Goal: Task Accomplishment & Management: Manage account settings

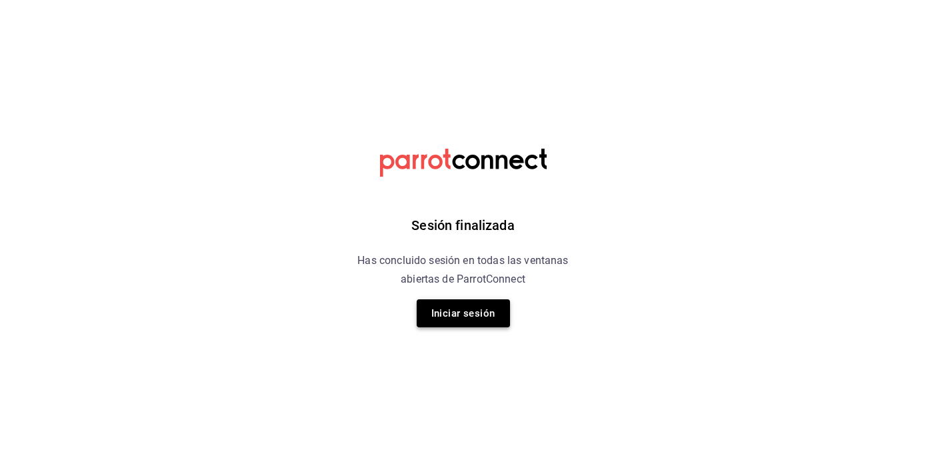
click at [469, 303] on button "Iniciar sesión" at bounding box center [463, 313] width 93 height 28
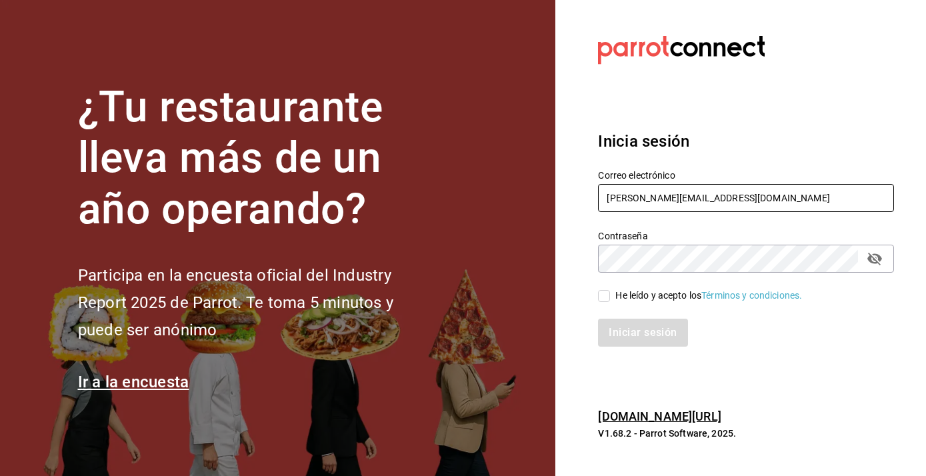
click at [670, 203] on input "[PERSON_NAME][EMAIL_ADDRESS][DOMAIN_NAME]" at bounding box center [746, 198] width 296 height 28
type input "[EMAIL_ADDRESS][DOMAIN_NAME]"
click at [612, 297] on span "He leído y acepto los Términos y condiciones." at bounding box center [706, 296] width 192 height 14
click at [610, 297] on input "He leído y acepto los Términos y condiciones." at bounding box center [604, 296] width 12 height 12
checkbox input "true"
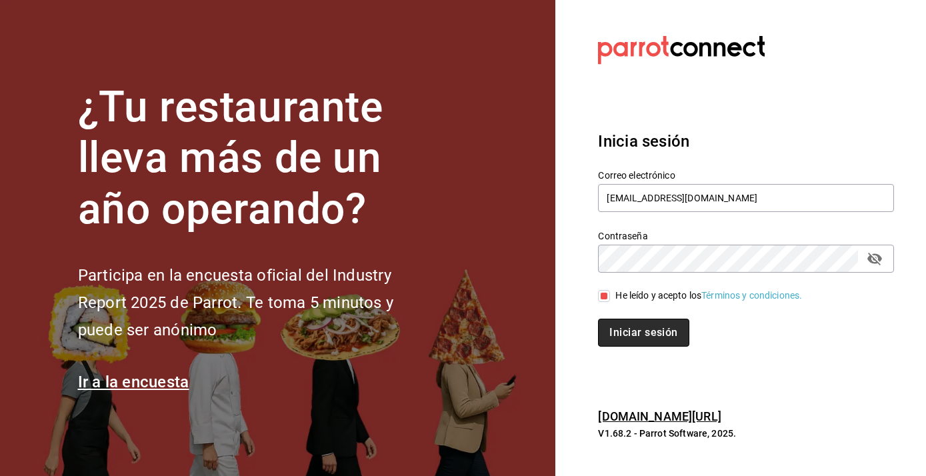
click at [646, 333] on button "Iniciar sesión" at bounding box center [643, 333] width 91 height 28
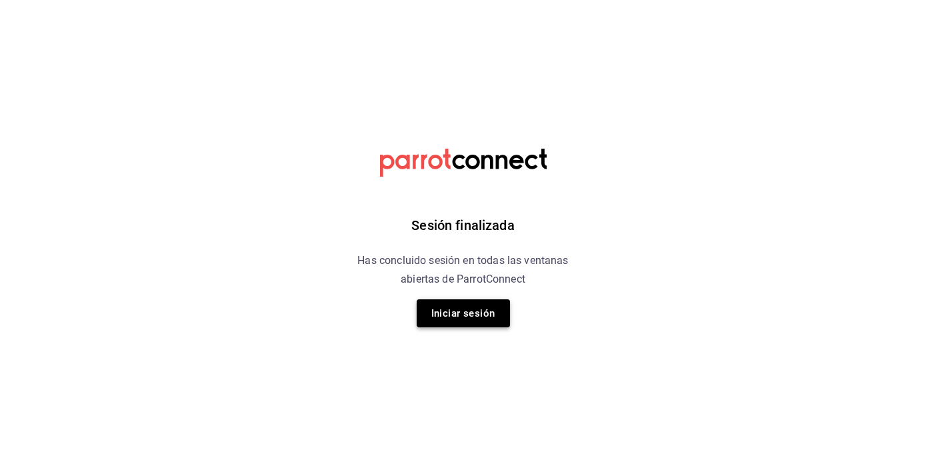
click at [463, 312] on button "Iniciar sesión" at bounding box center [463, 313] width 93 height 28
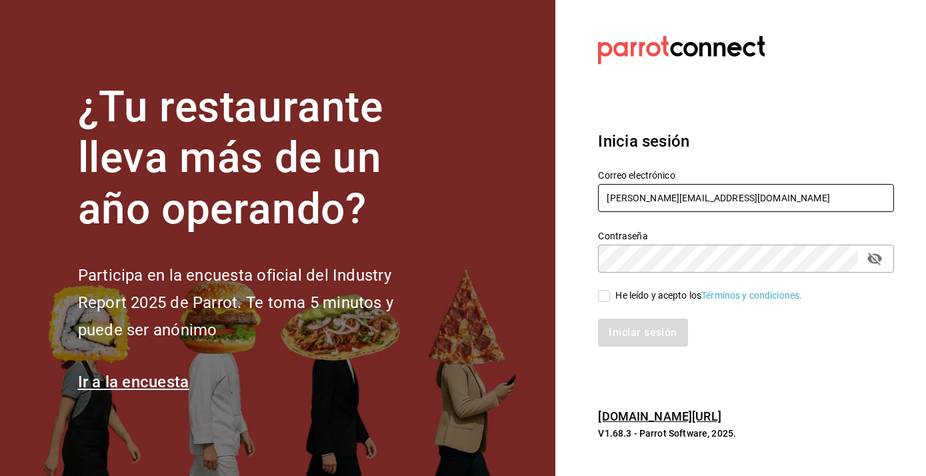
click at [668, 189] on input "[PERSON_NAME][EMAIL_ADDRESS][DOMAIN_NAME]" at bounding box center [746, 198] width 296 height 28
type input "[EMAIL_ADDRESS][DOMAIN_NAME]"
click at [603, 297] on input "He leído y acepto los Términos y condiciones." at bounding box center [604, 296] width 12 height 12
checkbox input "true"
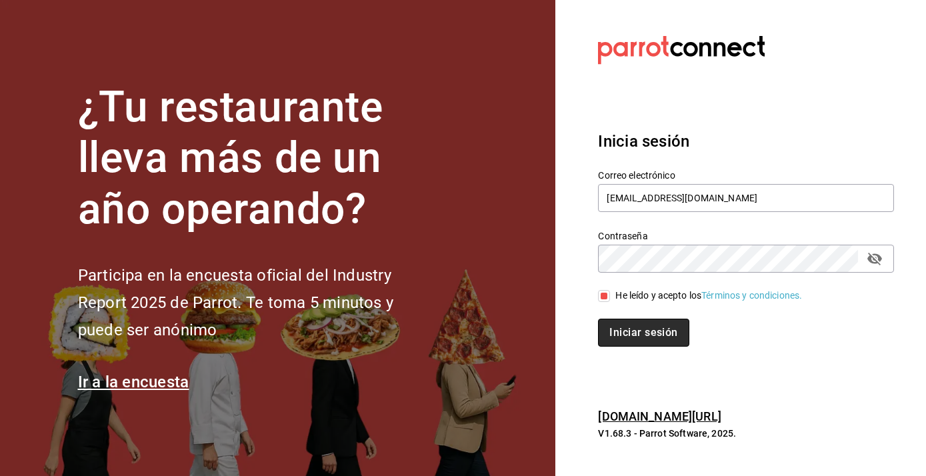
click at [628, 330] on button "Iniciar sesión" at bounding box center [643, 333] width 91 height 28
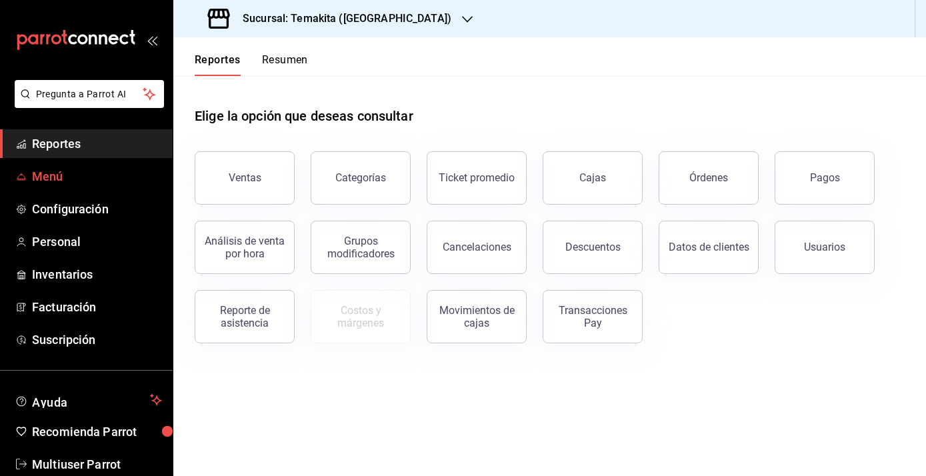
click at [51, 176] on span "Menú" at bounding box center [97, 176] width 130 height 18
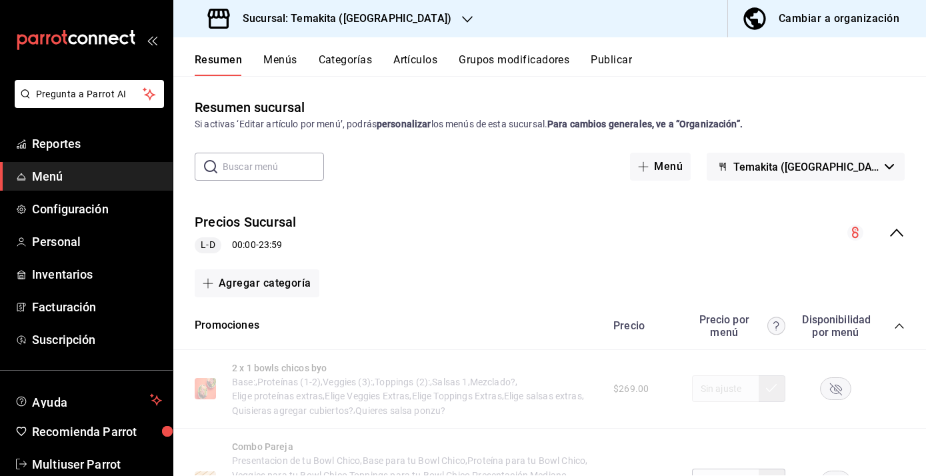
click at [417, 62] on button "Artículos" at bounding box center [415, 64] width 44 height 23
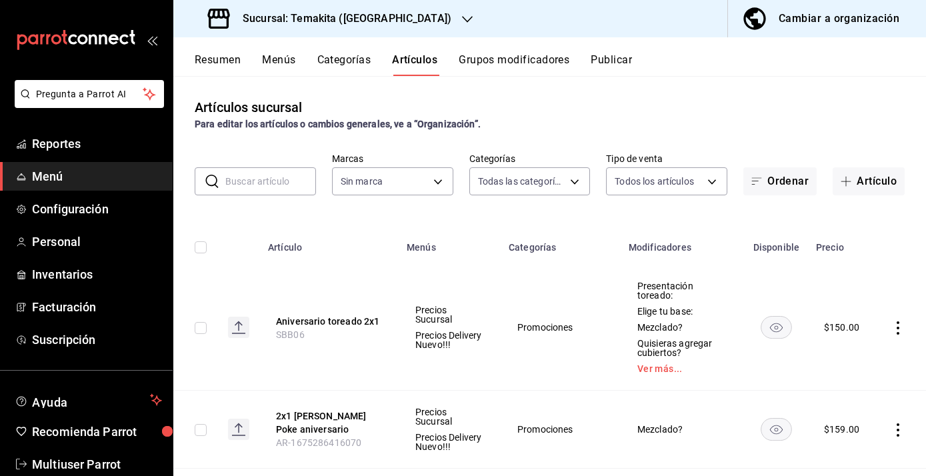
type input "3b0126db-2b91-46aa-9dfd-e6355b2f4305,1eb3d080-541b-4a5e-8cec-4dfdea3f5e9e,f5937…"
type input "e3240b2a-191c-470c-b62a-223b667b9bd8"
click at [408, 28] on div "Sucursal: Temakita ([GEOGRAPHIC_DATA])" at bounding box center [331, 18] width 294 height 37
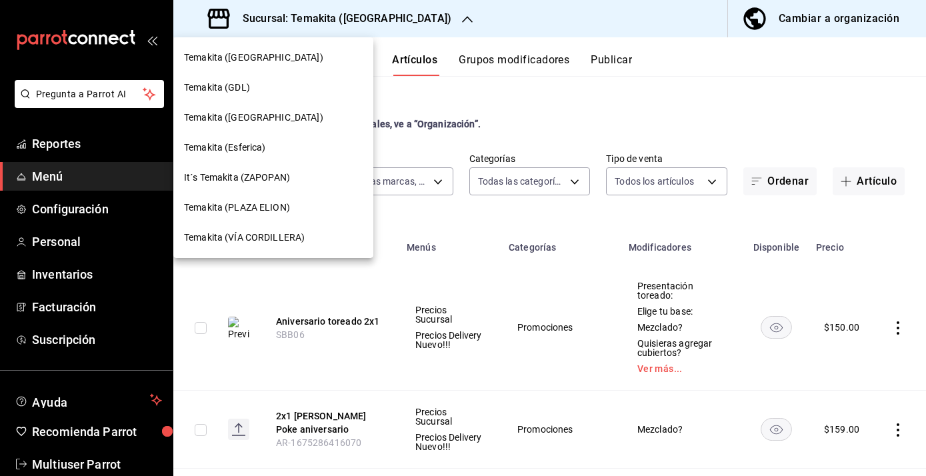
click at [279, 207] on span "Temakita (PLAZA ELION)" at bounding box center [237, 208] width 106 height 14
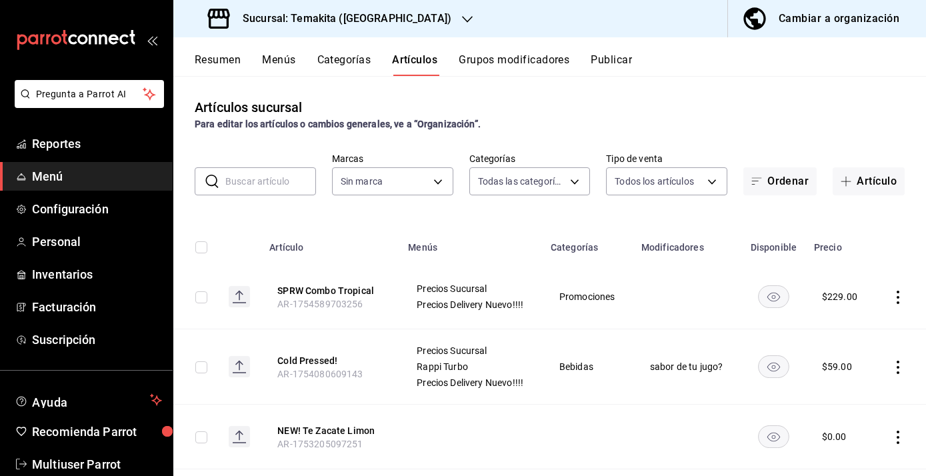
type input "c21959cc-edba-4e6b-9dfd-cc165f0bc96c,9bb8af40-0b71-4c05-830d-05e683936a5a,5a73d…"
type input "5ecb883c-6082-454f-b014-e9f75b7424c0,f549d267-c7ca-4f3c-8681-269f550fd1cd"
click at [780, 299] on rect "availability-product" at bounding box center [774, 296] width 31 height 22
click at [508, 49] on div "Resumen Menús Categorías Artículos Grupos modificadores Publicar" at bounding box center [549, 56] width 753 height 39
click at [506, 56] on button "Grupos modificadores" at bounding box center [514, 64] width 111 height 23
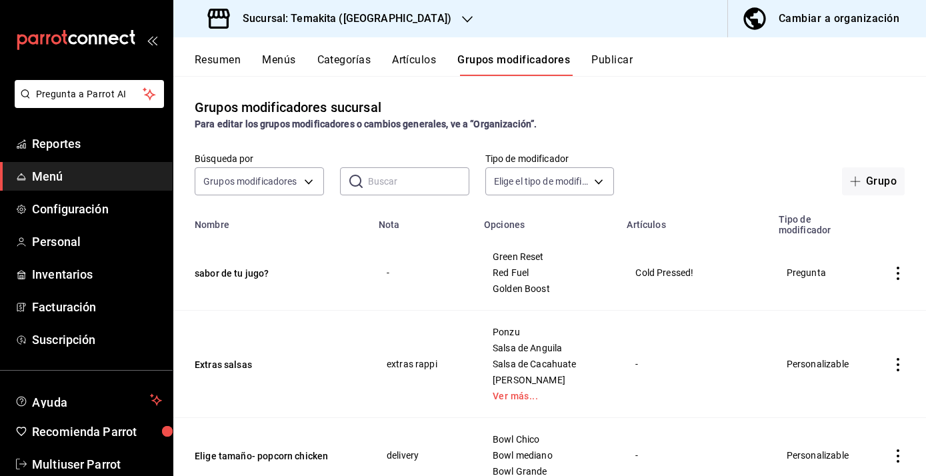
click at [896, 272] on icon "actions" at bounding box center [898, 273] width 13 height 13
click at [850, 304] on span "Editar" at bounding box center [858, 304] width 35 height 14
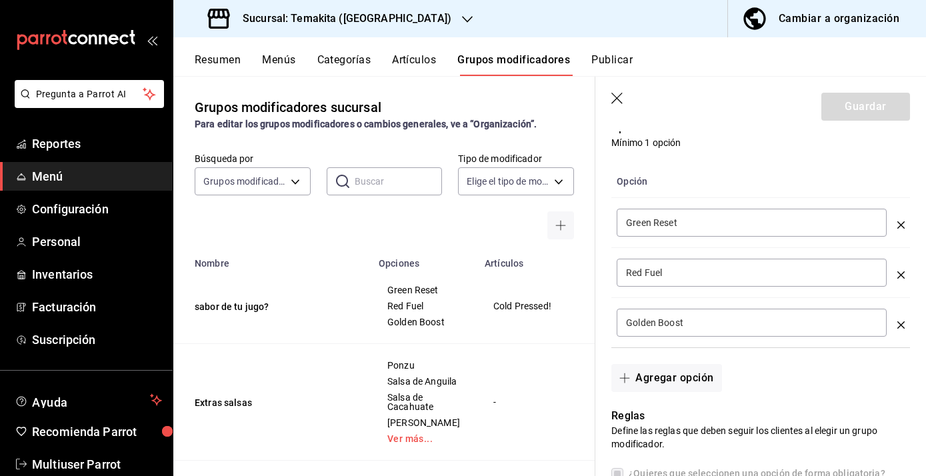
scroll to position [372, 0]
click at [662, 383] on button "Agregar opción" at bounding box center [667, 379] width 110 height 28
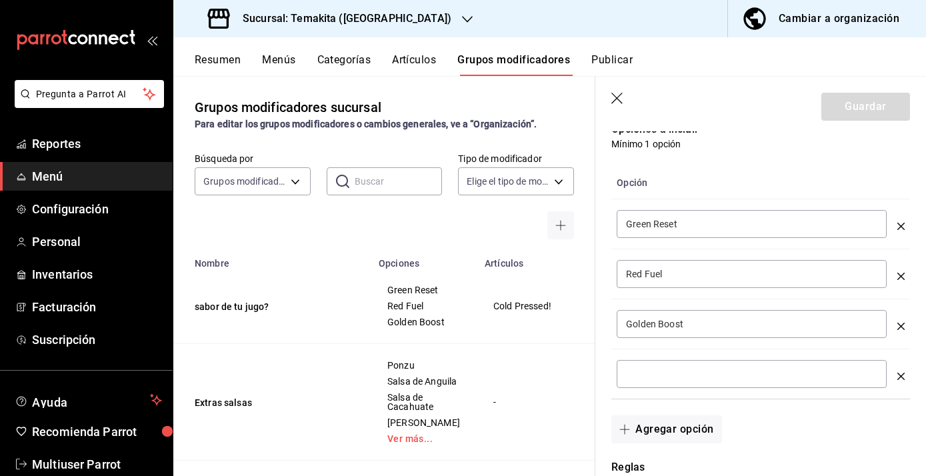
click at [650, 377] on input "optionsTable" at bounding box center [751, 373] width 251 height 13
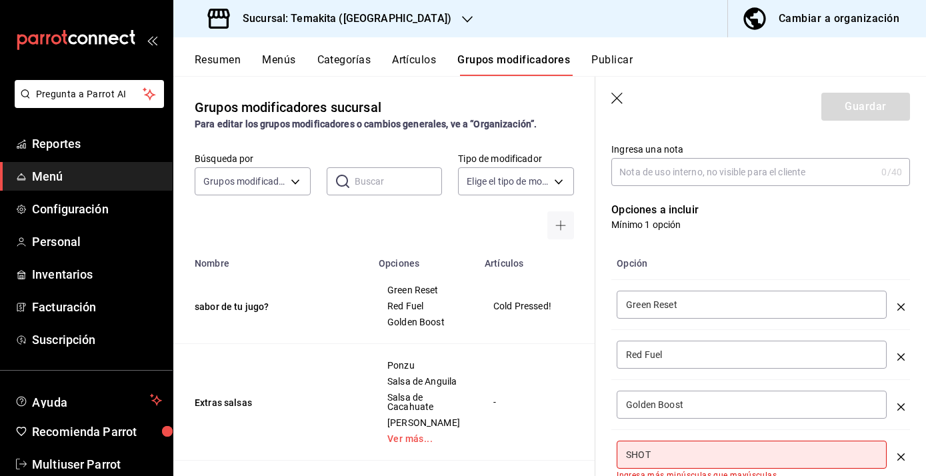
scroll to position [289, 0]
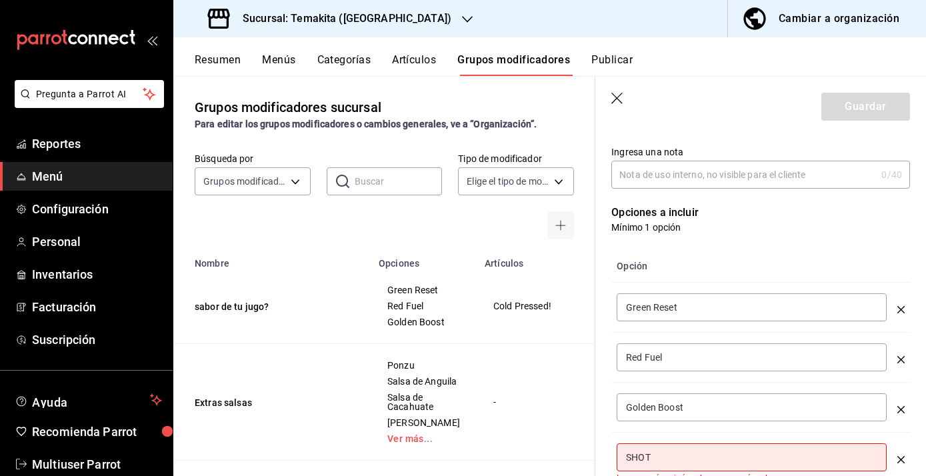
type input "SHOT"
click at [618, 115] on header "Guardar" at bounding box center [761, 104] width 331 height 55
click at [616, 105] on icon "button" at bounding box center [618, 99] width 13 height 13
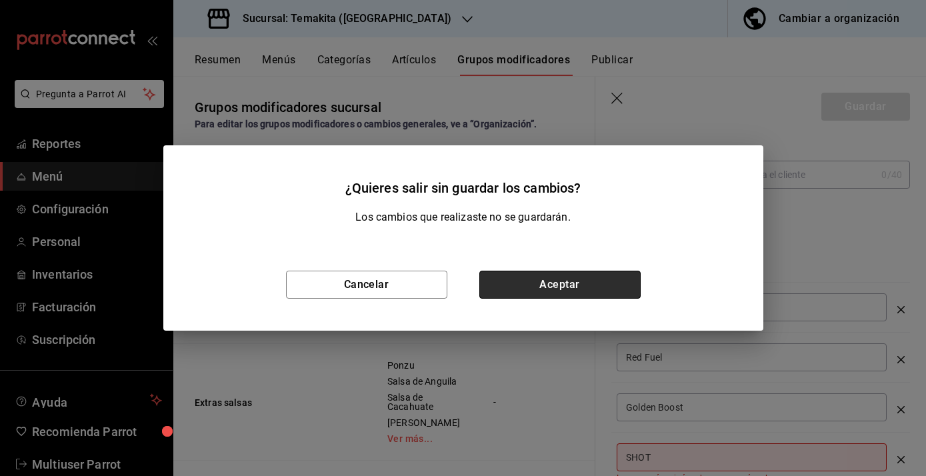
click at [532, 291] on button "Aceptar" at bounding box center [559, 285] width 161 height 28
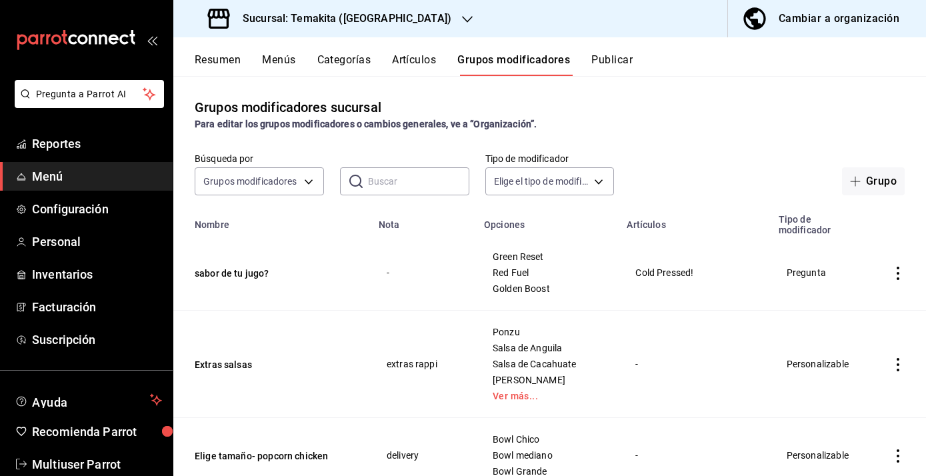
click at [429, 64] on button "Artículos" at bounding box center [414, 64] width 44 height 23
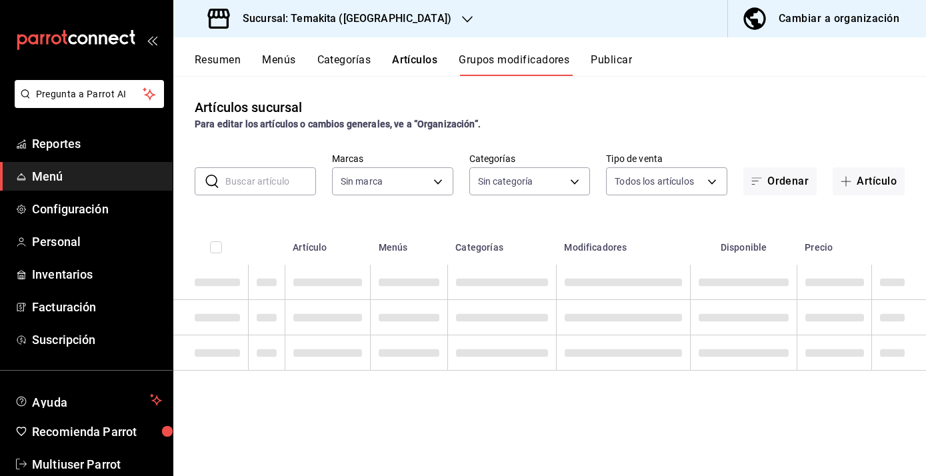
type input "5ecb883c-6082-454f-b014-e9f75b7424c0,f549d267-c7ca-4f3c-8681-269f550fd1cd"
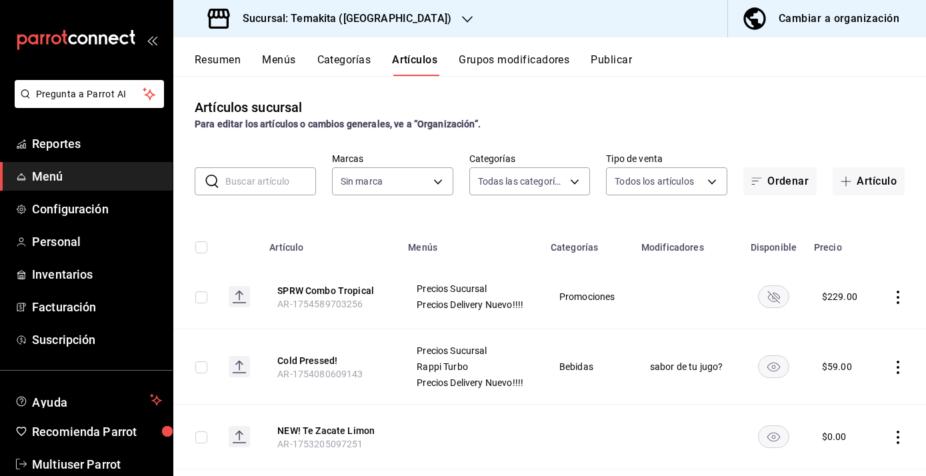
type input "c21959cc-edba-4e6b-9dfd-cc165f0bc96c,9bb8af40-0b71-4c05-830d-05e683936a5a,5a73d…"
type input "5ecb883c-6082-454f-b014-e9f75b7424c0,f549d267-c7ca-4f3c-8681-269f550fd1cd"
click at [870, 189] on button "Artículo" at bounding box center [869, 181] width 72 height 28
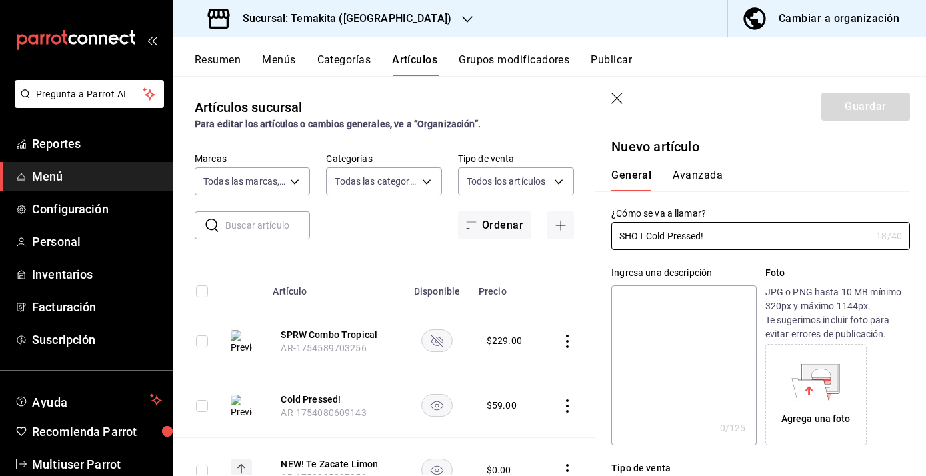
type input "SHOT Cold Pressed!"
click at [675, 299] on textarea at bounding box center [684, 365] width 145 height 160
type textarea "D"
type textarea "x"
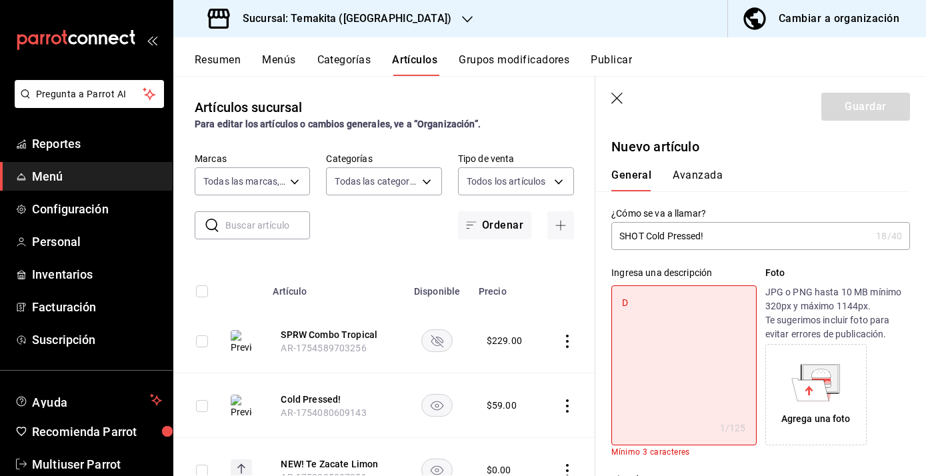
type textarea "De"
type textarea "x"
type textarea "Del"
type textarea "x"
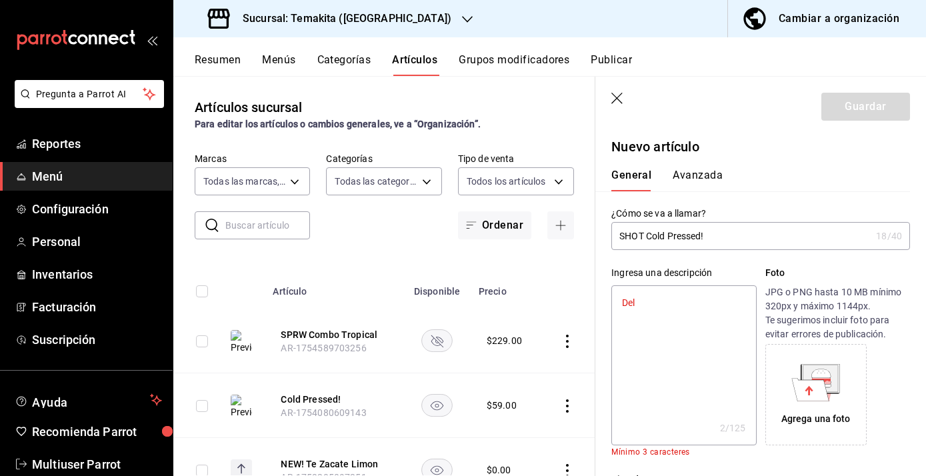
type textarea "Deli"
type textarea "x"
type textarea "Delici"
type textarea "x"
type textarea "Delicio"
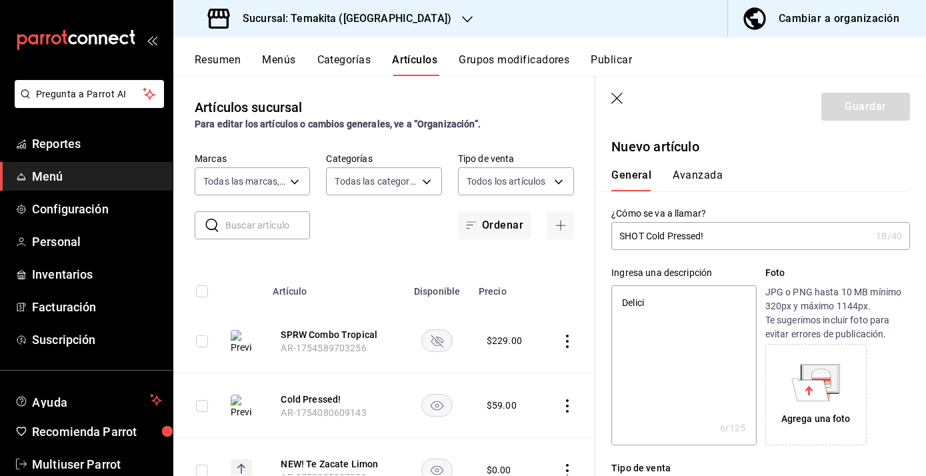
type textarea "x"
type textarea "Delicios"
type textarea "x"
type textarea "Delicioso"
type textarea "x"
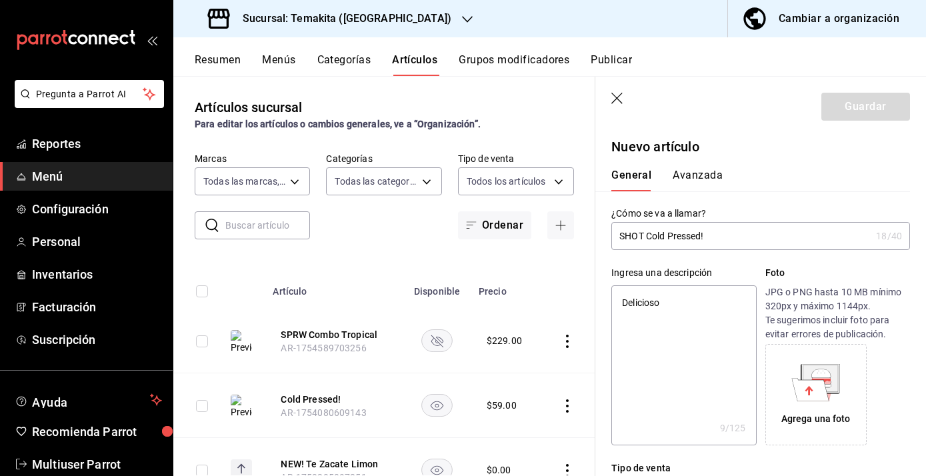
type textarea "Deliciosos"
type textarea "x"
type textarea "Deliciosos"
type textarea "x"
type textarea "Deliciosos S"
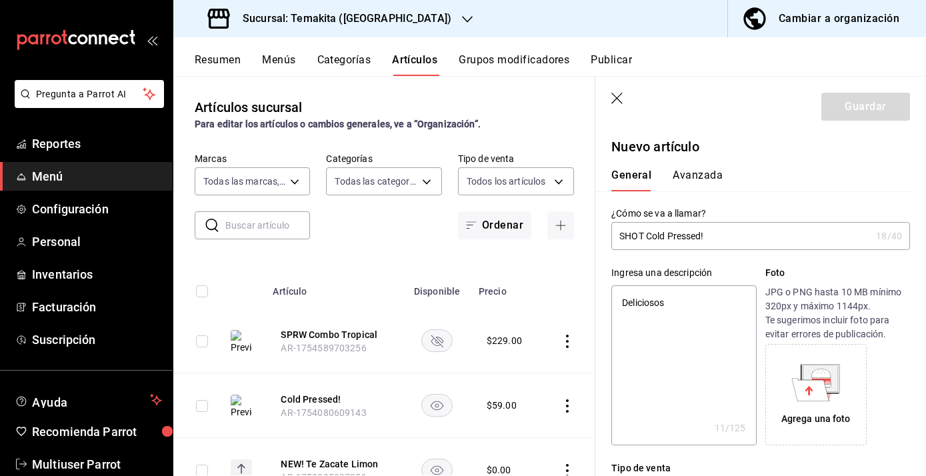
type textarea "x"
type textarea "Deliciosos SH"
type textarea "x"
type textarea "Deliciosos SHo"
type textarea "x"
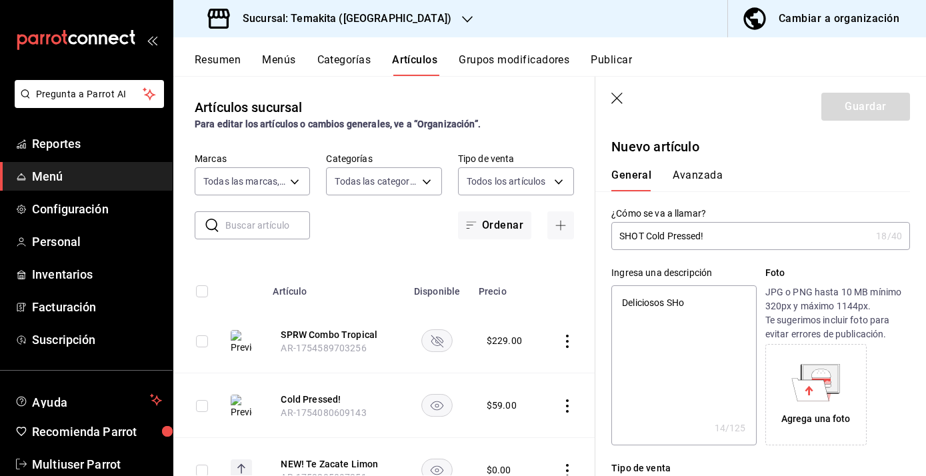
type textarea "Deliciosos SHot"
type textarea "x"
type textarea "Deliciosos SHo"
type textarea "x"
type textarea "Deliciosos SH"
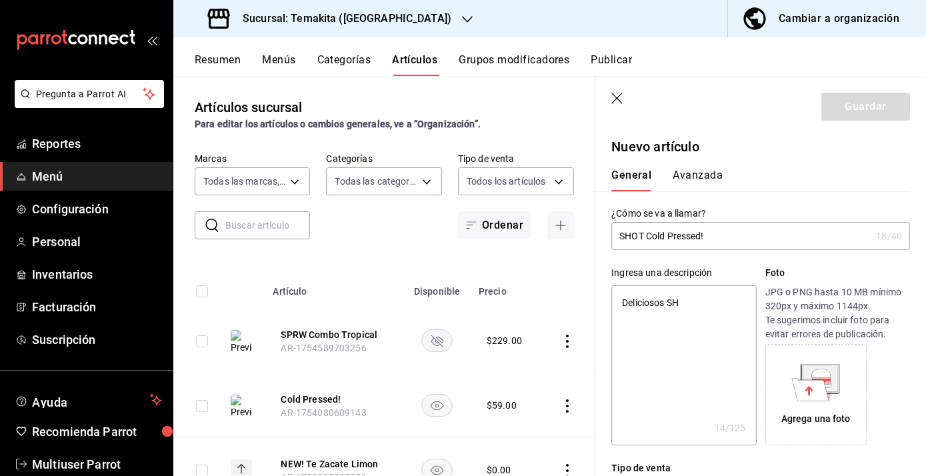
type textarea "x"
type textarea "Deliciosos S"
type textarea "x"
type textarea "Deliciosos Sh"
type textarea "x"
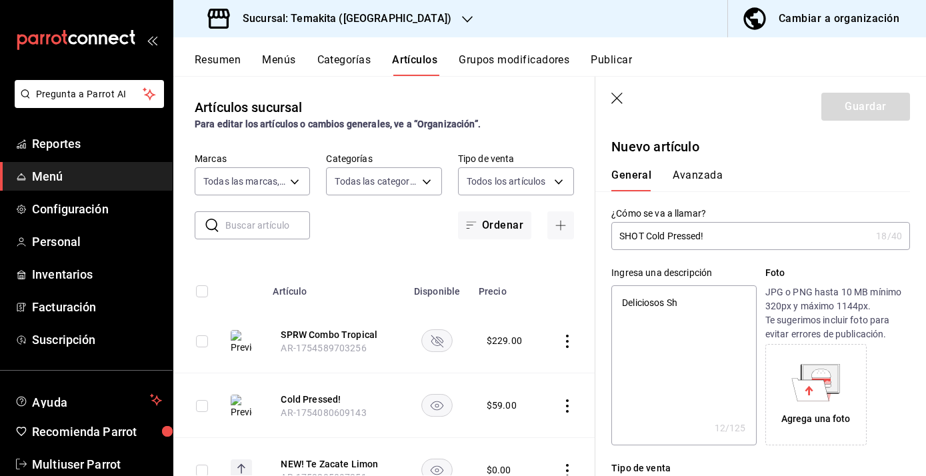
type textarea "Deliciosos Sho"
type textarea "x"
type textarea "Deliciosos Shot"
type textarea "x"
type textarea "Deliciosos Shot"
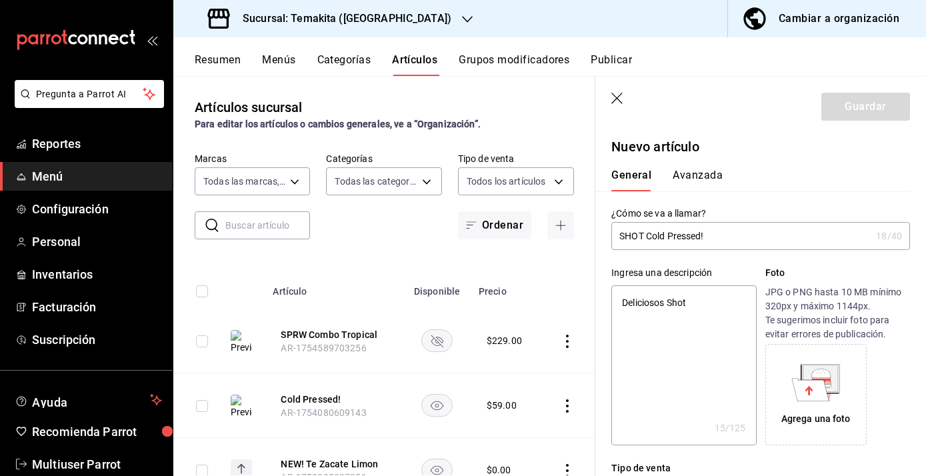
type textarea "x"
type textarea "Deliciosos Shot c"
type textarea "x"
type textarea "Deliciosos Shot co"
type textarea "x"
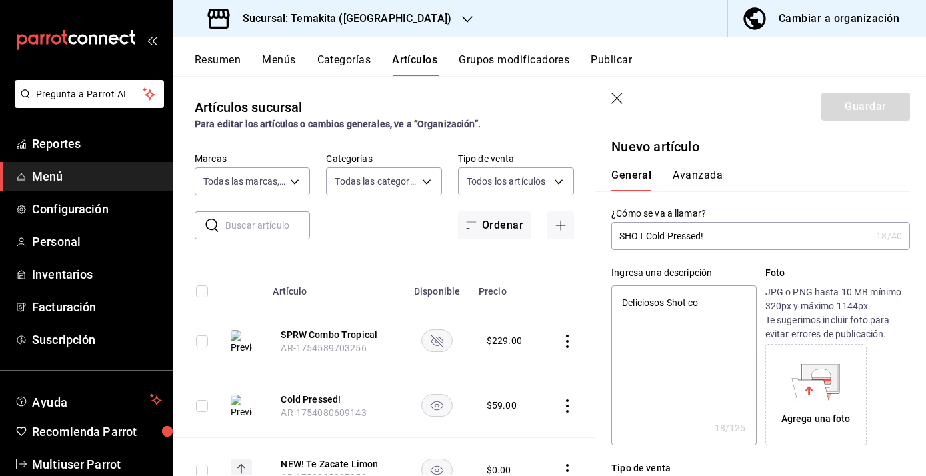
type textarea "Deliciosos Shot con"
type textarea "x"
type textarea "Deliciosos Shot con"
type textarea "x"
type textarea "Deliciosos Shot con b"
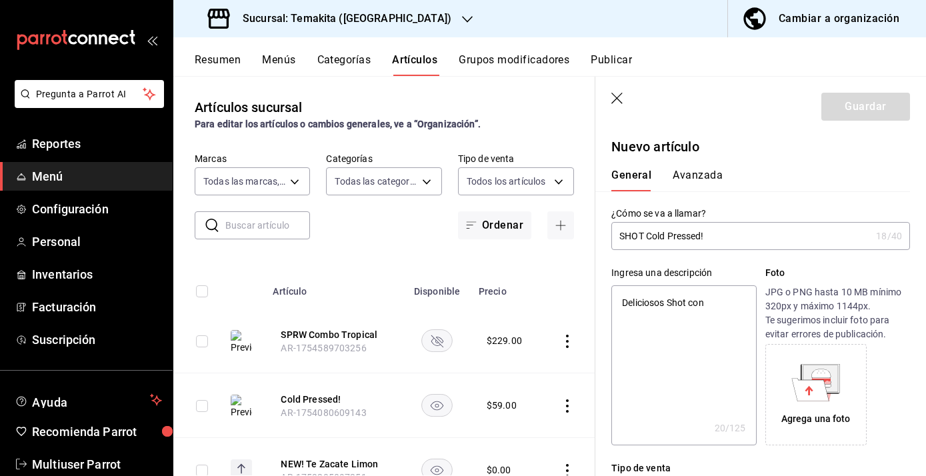
type textarea "x"
type textarea "Deliciosos Shot con ba"
type textarea "x"
type textarea "Deliciosos Shot con bas"
type textarea "x"
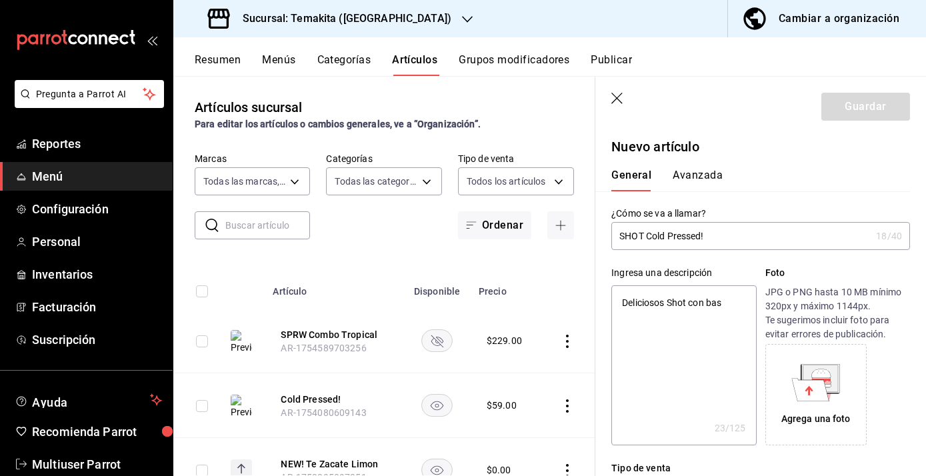
type textarea "Deliciosos Shot con base"
type textarea "x"
type textarea "Deliciosos Shot con base"
type textarea "x"
type textarea "Deliciosos Shot con base d"
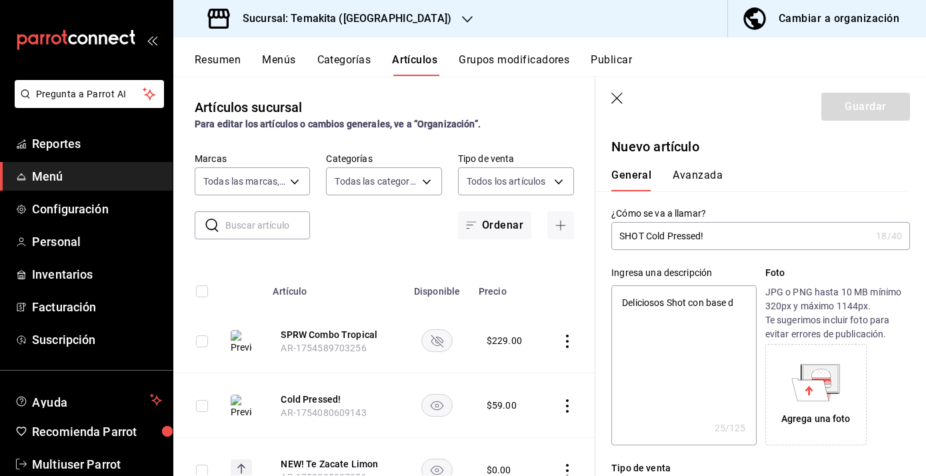
type textarea "x"
type textarea "Deliciosos Shot con base de"
type textarea "x"
type textarea "Deliciosos Shot con base de J"
type textarea "x"
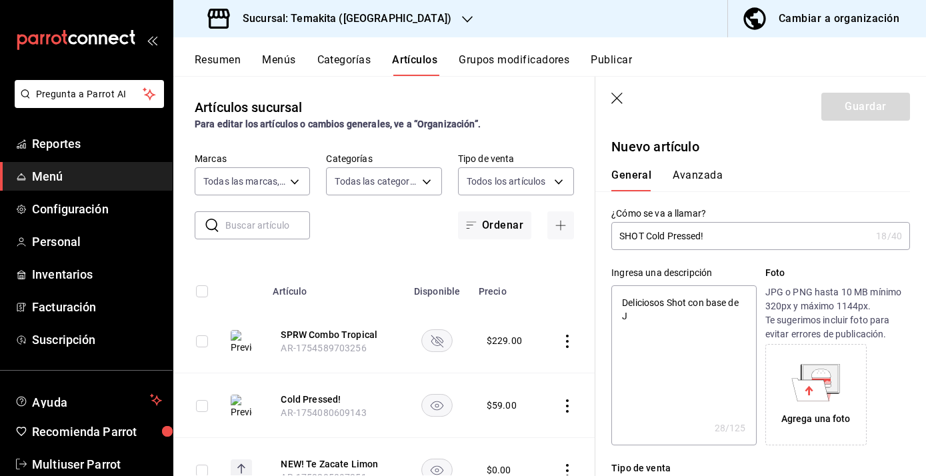
type textarea "Deliciosos Shot con base de JE"
type textarea "x"
type textarea "Deliciosos Shot con base de JEn"
type textarea "x"
type textarea "Deliciosos Shot con base [PERSON_NAME]"
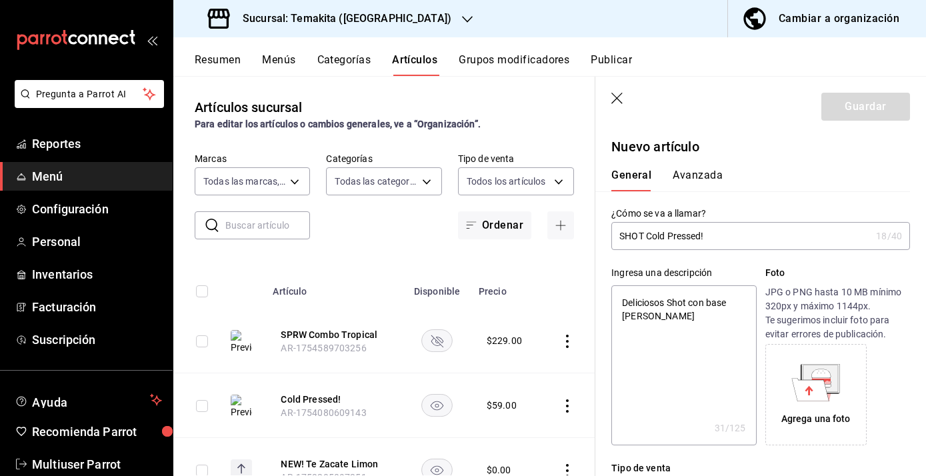
type textarea "x"
type textarea "Deliciosos Shot con base de JEngi"
type textarea "x"
type textarea "Deliciosos Shot con base de JEngib"
type textarea "x"
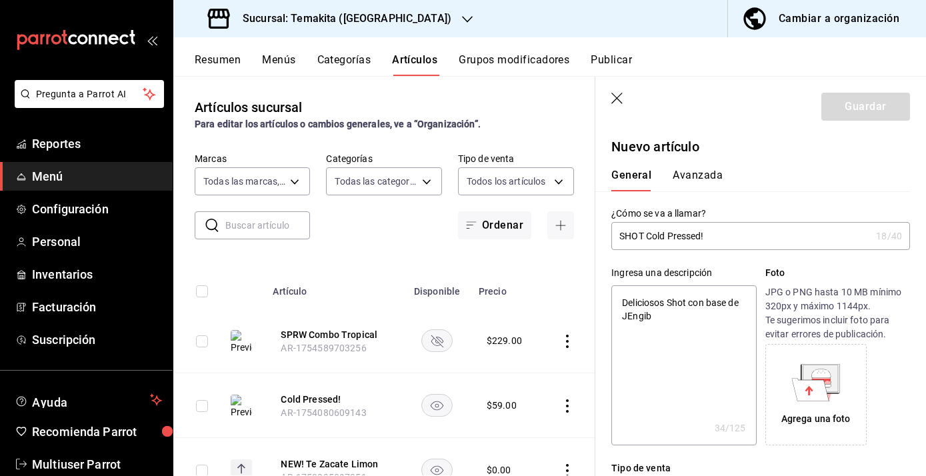
type textarea "Deliciosos Shot con base de JEngibr"
type textarea "x"
type textarea "Deliciosos Shot con base de JEngibre"
type textarea "x"
type textarea "Deliciosos Shot con base de JEngibr"
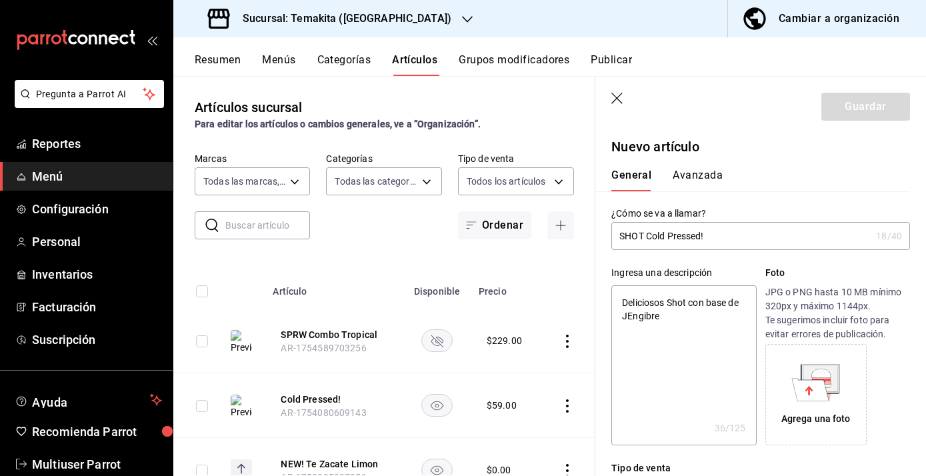
type textarea "x"
type textarea "Deliciosos Shot con base de JEngib"
type textarea "x"
type textarea "Deliciosos Shot con base de JEngi"
type textarea "x"
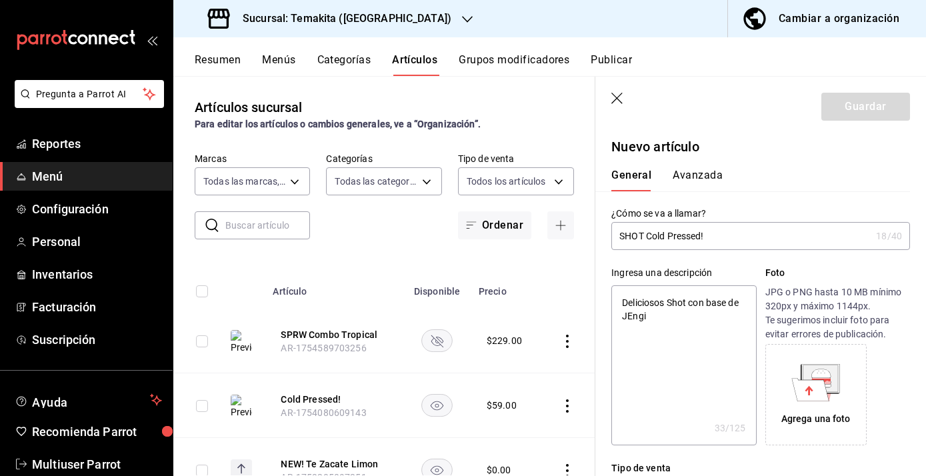
type textarea "Deliciosos Shot con base [PERSON_NAME]"
type textarea "x"
type textarea "Deliciosos Shot con base de JEn"
type textarea "x"
type textarea "Deliciosos Shot con base de JE"
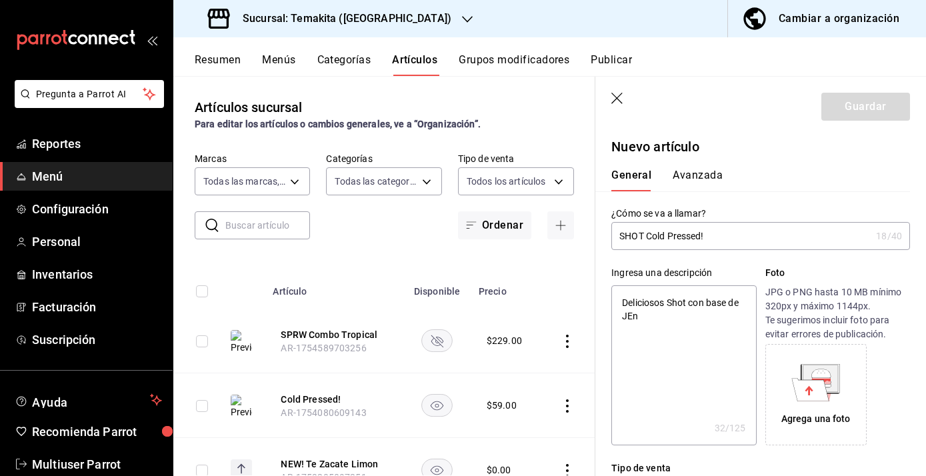
type textarea "x"
type textarea "Deliciosos Shot con base de J"
type textarea "x"
click at [689, 303] on textarea "Deliciosos Shot con base de J" at bounding box center [684, 365] width 145 height 160
type textarea "Deliciosos Shot con base de J"
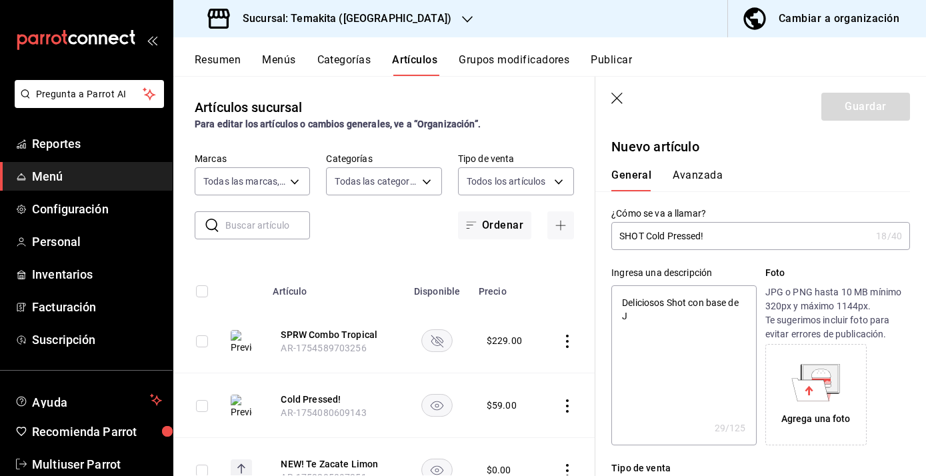
type textarea "x"
type textarea "Deliciosos Shot n con base de J"
type textarea "x"
type textarea "Deliciosos Shot na con base de J"
type textarea "x"
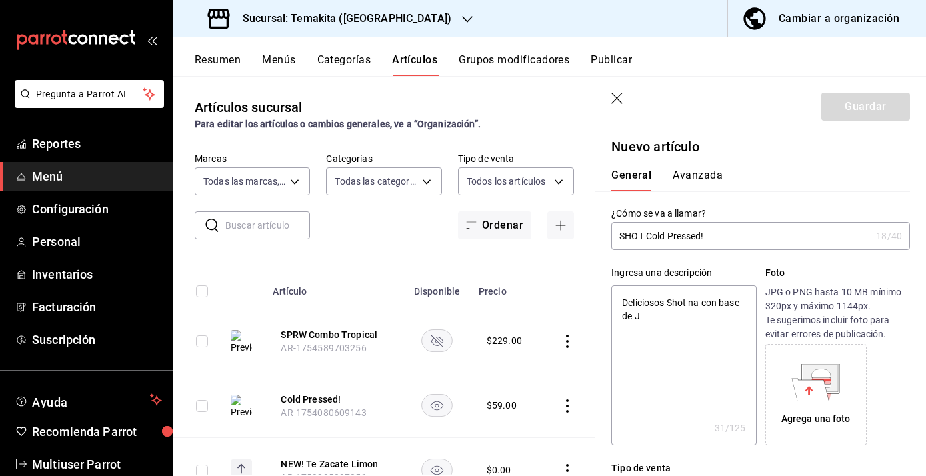
type textarea "Deliciosos Shot nat con base de J"
type textarea "x"
type textarea "Deliciosos Shot natu con base de J"
type textarea "x"
type textarea "Deliciosos Shot natur con base de J"
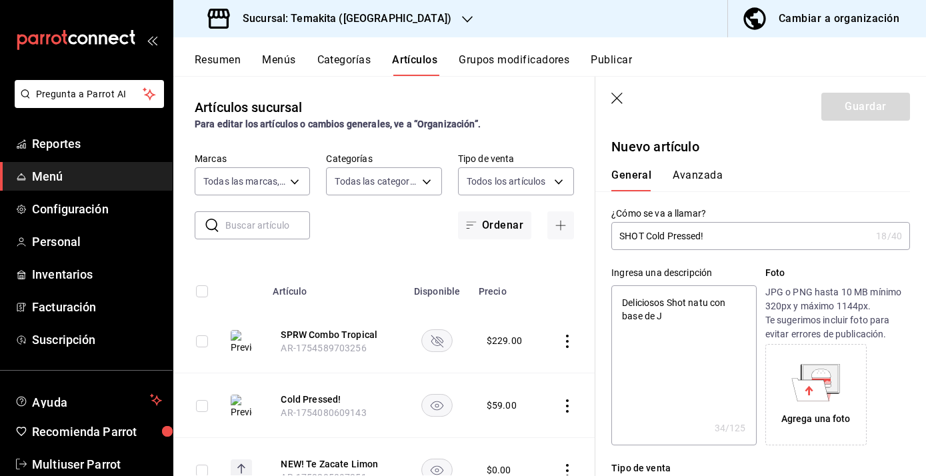
type textarea "x"
type textarea "Deliciosos Shot natura con base de J"
type textarea "x"
type textarea "Deliciosos Shot natural con base de J"
type textarea "x"
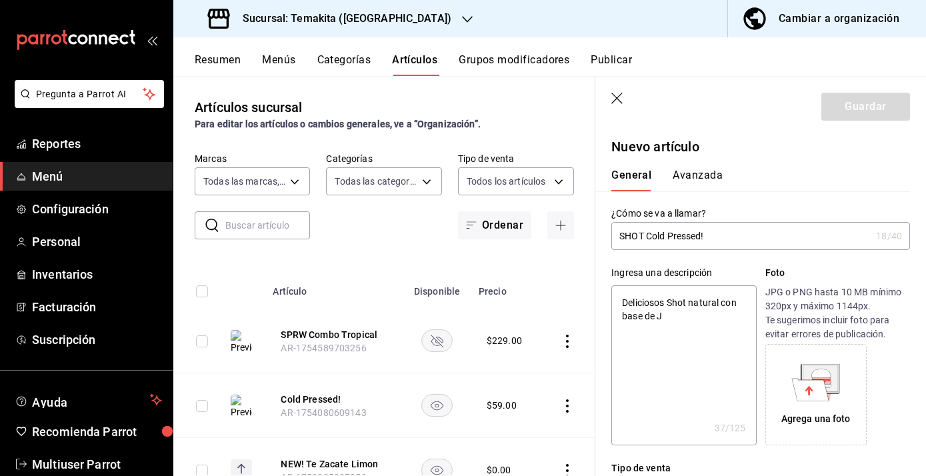
type textarea "Deliciosos Shot naturale con base de J"
type textarea "x"
type textarea "Deliciosos Shot naturales con base de J"
type textarea "x"
type textarea "Deliciosos Shot naturales con base de Je"
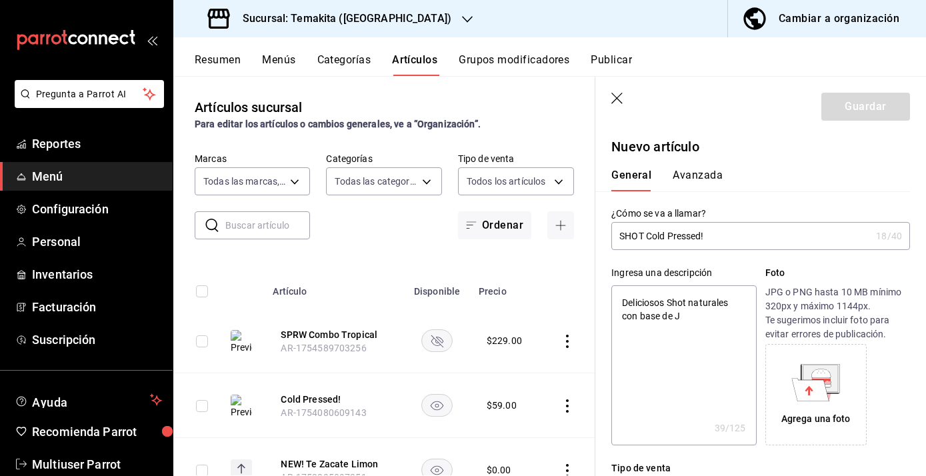
type textarea "x"
type textarea "Deliciosos Shot naturales con base de Jen"
type textarea "x"
type textarea "Deliciosos Shot naturales con base [PERSON_NAME]"
type textarea "x"
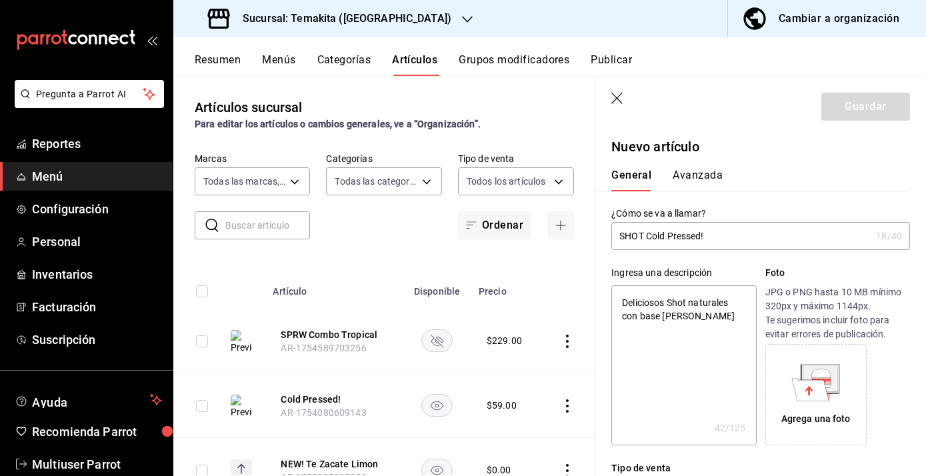
type textarea "Deliciosos Shot naturales con base de Jengi"
type textarea "x"
type textarea "Deliciosos Shot naturales con base de Jengib"
type textarea "x"
type textarea "Deliciosos Shot naturales con base de Jengibr"
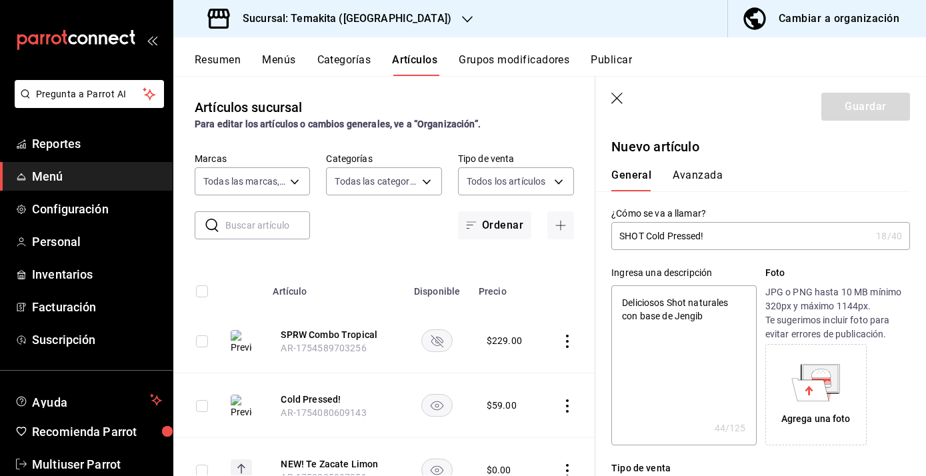
type textarea "x"
type textarea "Deliciosos Shot naturales con base de Jengibre"
type textarea "x"
type textarea "Deliciosos Shot naturales con base de Jengibre"
type textarea "x"
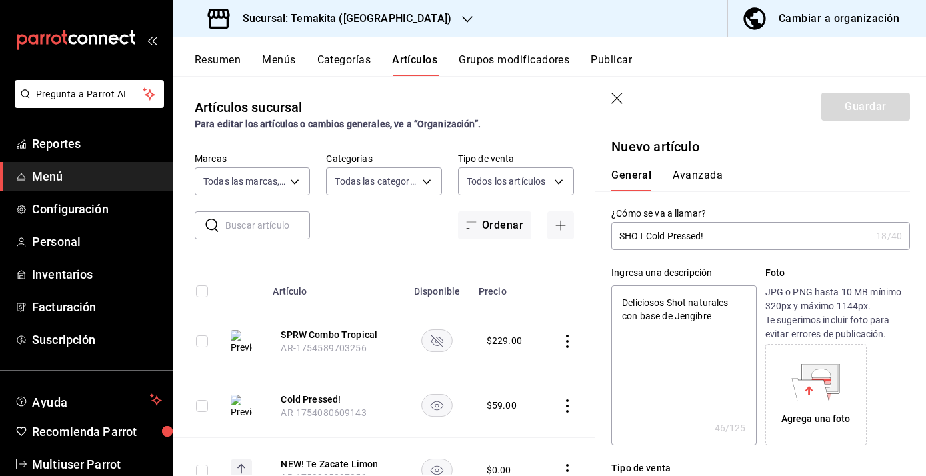
type textarea "Deliciosos Shot naturales con base de Jengibre y"
type textarea "x"
type textarea "Deliciosos Shot naturales con base de Jengibre y"
type textarea "x"
type textarea "Deliciosos Shot naturales con base de Jengibre y f"
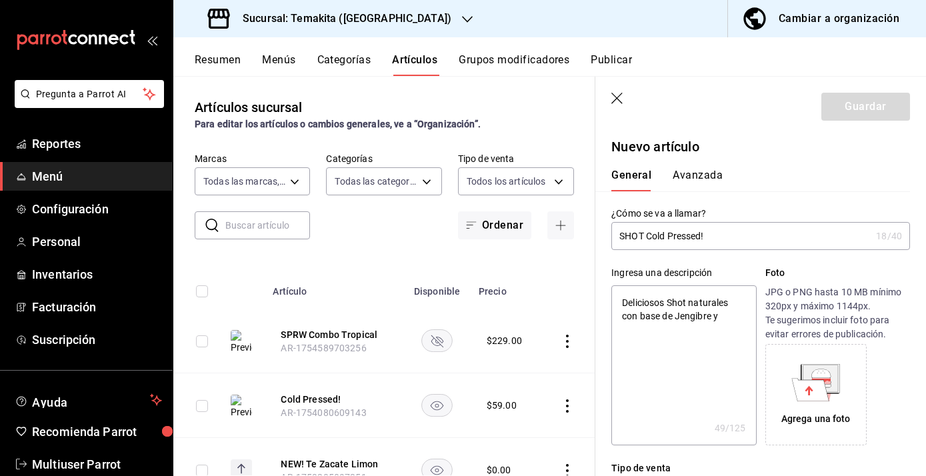
type textarea "x"
type textarea "Deliciosos Shot naturales con base de Jengibre y fr"
type textarea "x"
type textarea "Deliciosos Shot naturales con base de Jengibre y fru"
type textarea "x"
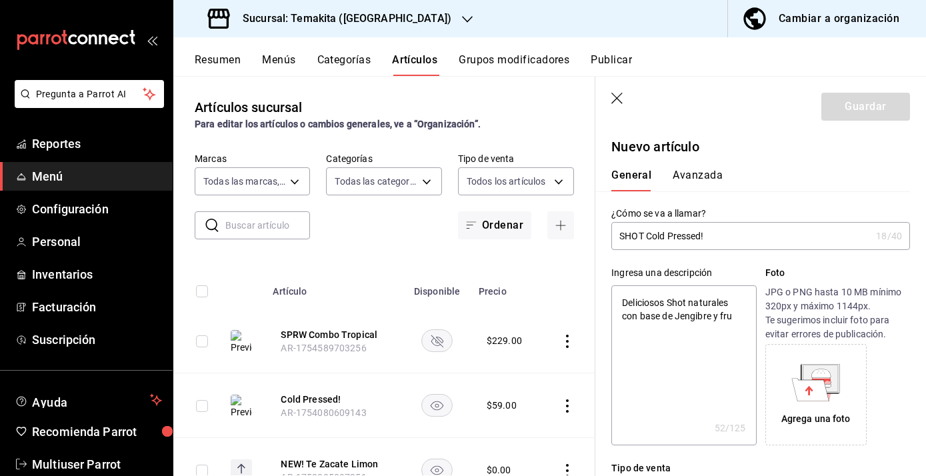
type textarea "Deliciosos Shot naturales con base de Jengibre y frut"
type textarea "x"
type textarea "Deliciosos Shot naturales con base de Jengibre y fruta"
type textarea "x"
type textarea "Deliciosos Shot naturales con base de Jengibre y frutas"
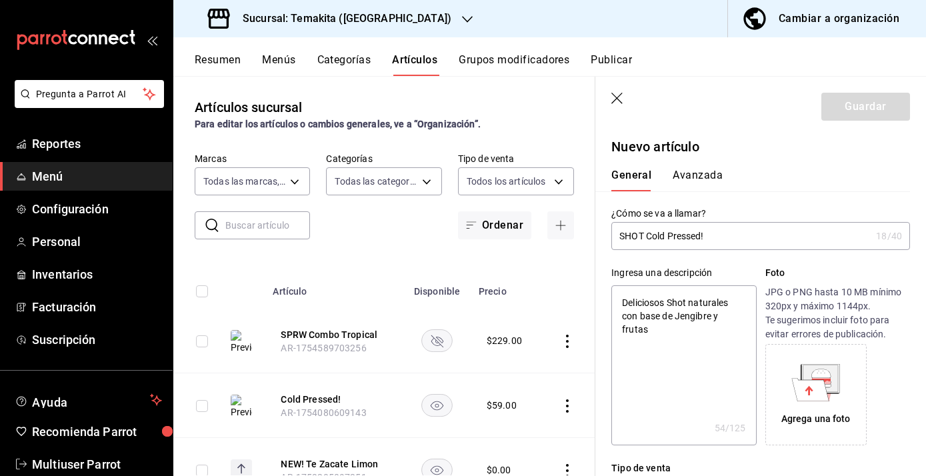
type textarea "x"
type textarea "Deliciosos Shot naturales con base de Jengibre y frutas n"
type textarea "x"
type textarea "Deliciosos Shot naturales con base de Jengibre y frutas na"
type textarea "x"
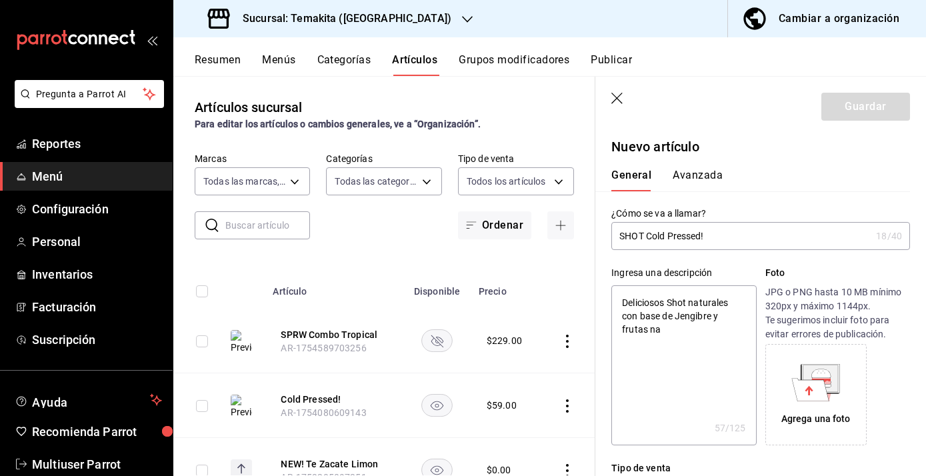
type textarea "Deliciosos Shot naturales con base de Jengibre y frutas nat"
type textarea "x"
type textarea "Deliciosos Shot naturales con base de Jengibre y frutas natu"
type textarea "x"
type textarea "Deliciosos Shot naturales con base de Jengibre y frutas natut"
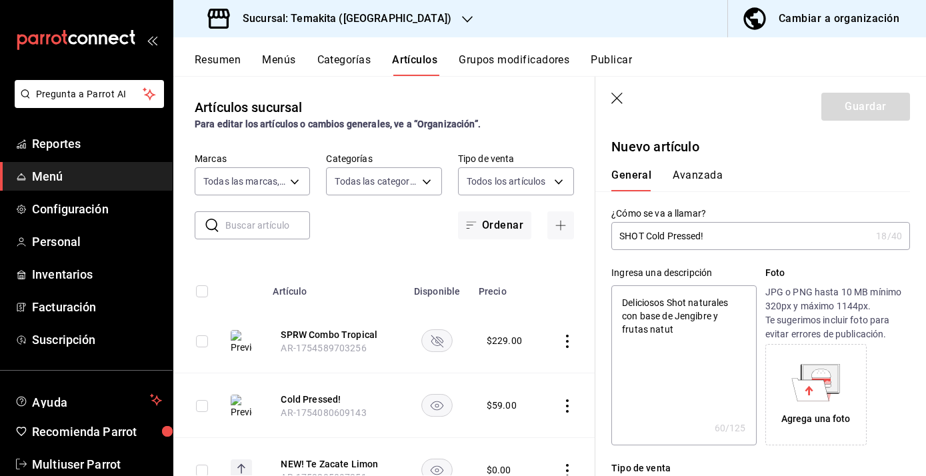
type textarea "x"
type textarea "Deliciosos Shot naturales con base de Jengibre y frutas natu"
type textarea "x"
type textarea "Deliciosos Shot naturales con base de Jengibre y frutas natur"
type textarea "x"
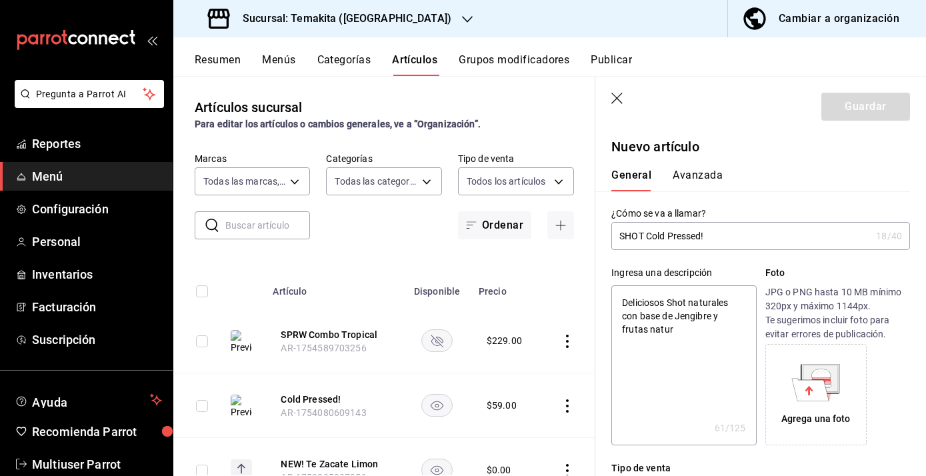
type textarea "Deliciosos Shot naturales con base de Jengibre y frutas natura"
type textarea "x"
type textarea "Deliciosos Shot naturales con base de Jengibre y frutas natural"
type textarea "x"
type textarea "Deliciosos Shot naturales con base de Jengibre y frutas naturale"
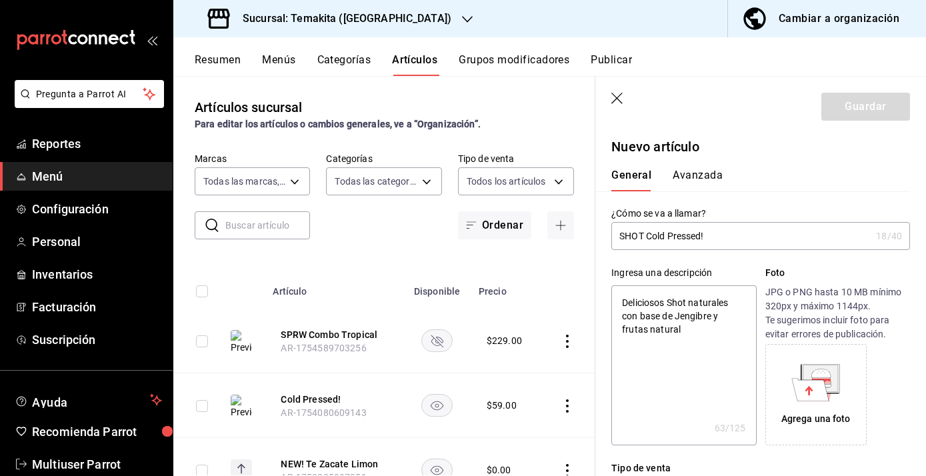
type textarea "x"
type textarea "Deliciosos Shot naturales con base de Jengibre y frutas naturales"
type textarea "x"
type textarea "Deliciosos Shot naturales con base de Jengibre y frutas naturales."
type textarea "x"
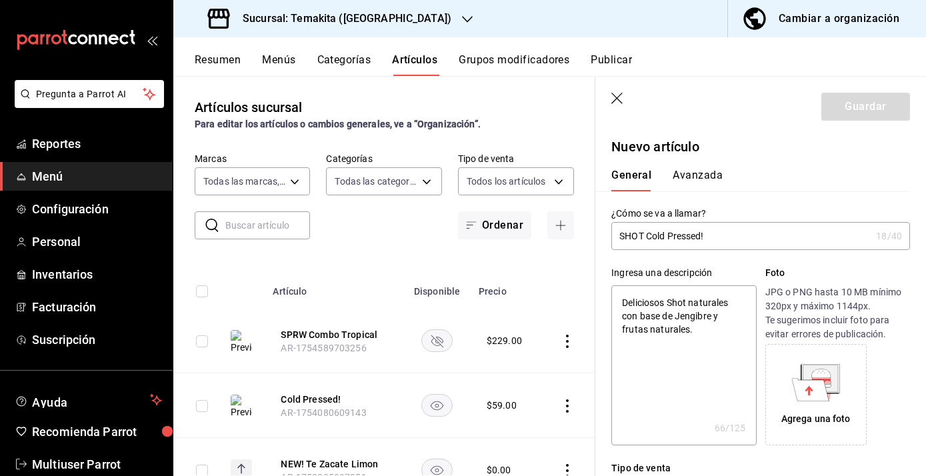
type textarea "Deliciosos Shot con base de Jengibre y frutas naturales."
type textarea "x"
type textarea "Deliciosos yShot con base de Jengibre y frutas naturales."
type textarea "x"
type textarea "Deliciosos y Shot con base de Jengibre y frutas naturales."
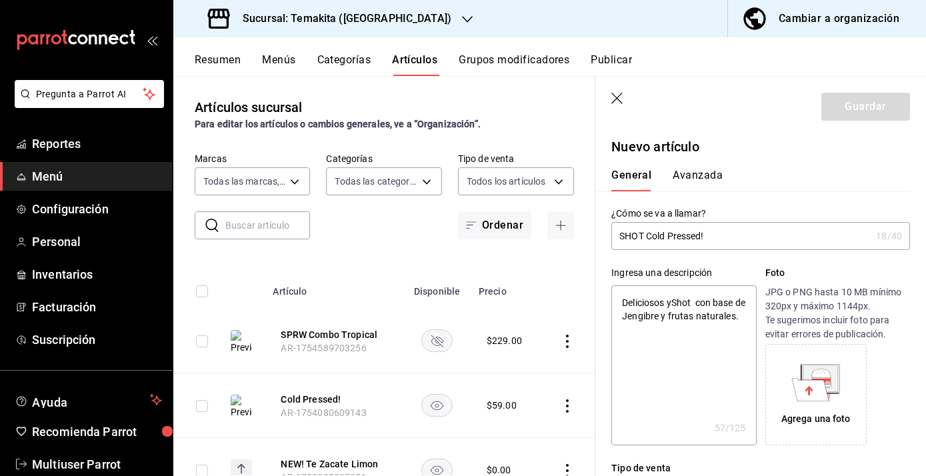
type textarea "x"
type textarea "Deliciosos y nShot con base de Jengibre y frutas naturales."
type textarea "x"
type textarea "Deliciosos y nuShot con base de Jengibre y frutas naturales."
type textarea "x"
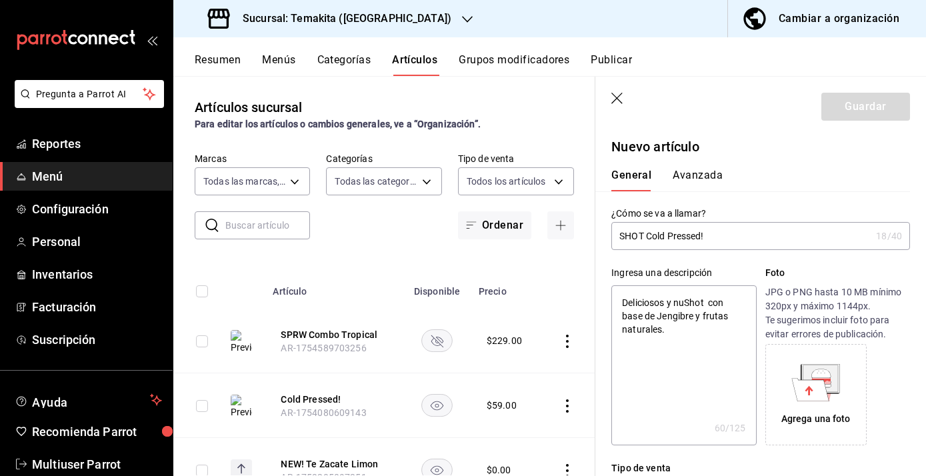
type textarea "Deliciosos y nutShot con base de Jengibre y frutas naturales."
type textarea "x"
type textarea "Deliciosos y nutrShot con base de Jengibre y frutas naturales."
type textarea "x"
type textarea "Deliciosos y nutriShot con base de Jengibre y frutas naturales."
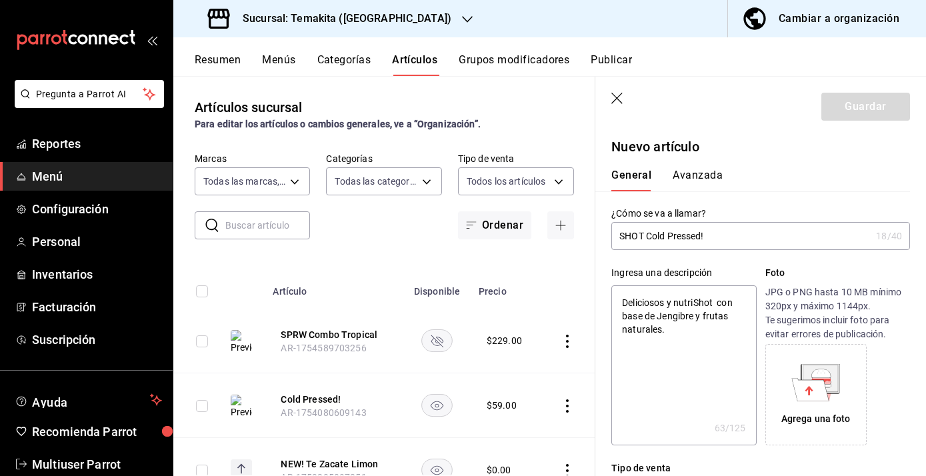
type textarea "x"
type textarea "Deliciosos y nutritShot con base de Jengibre y frutas naturales."
type textarea "x"
type textarea "Deliciosos y nutritiShot con base de Jengibre y frutas naturales."
type textarea "x"
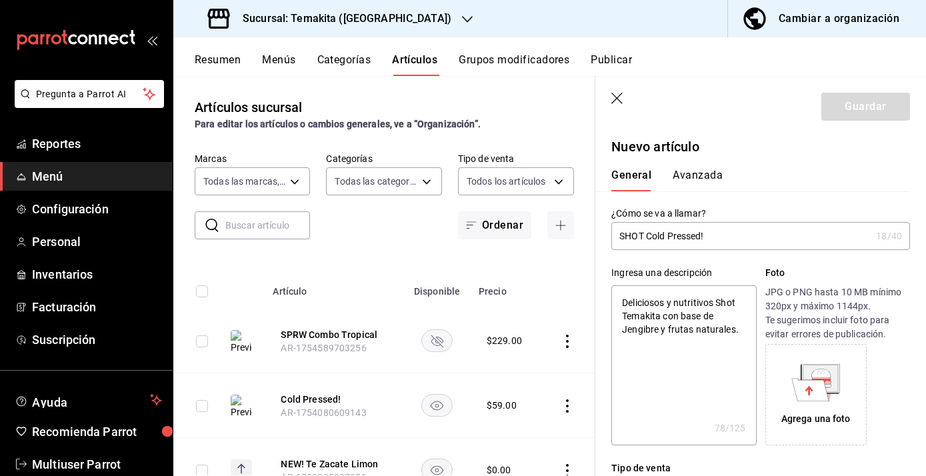
click at [834, 401] on icon at bounding box center [816, 382] width 49 height 37
click at [873, 347] on icon "button" at bounding box center [876, 348] width 8 height 8
click at [806, 391] on icon at bounding box center [809, 389] width 8 height 9
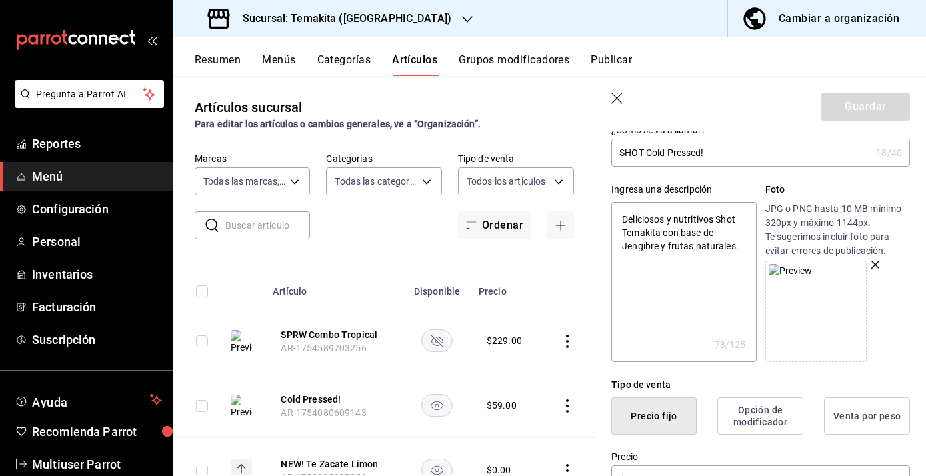
scroll to position [85, 0]
click at [878, 267] on icon "button" at bounding box center [876, 263] width 8 height 8
click at [828, 299] on icon at bounding box center [821, 300] width 19 height 3
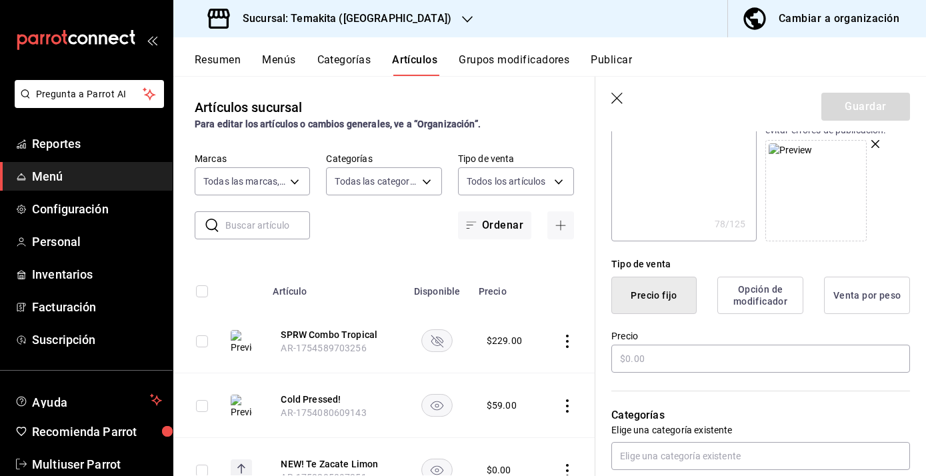
scroll to position [211, 0]
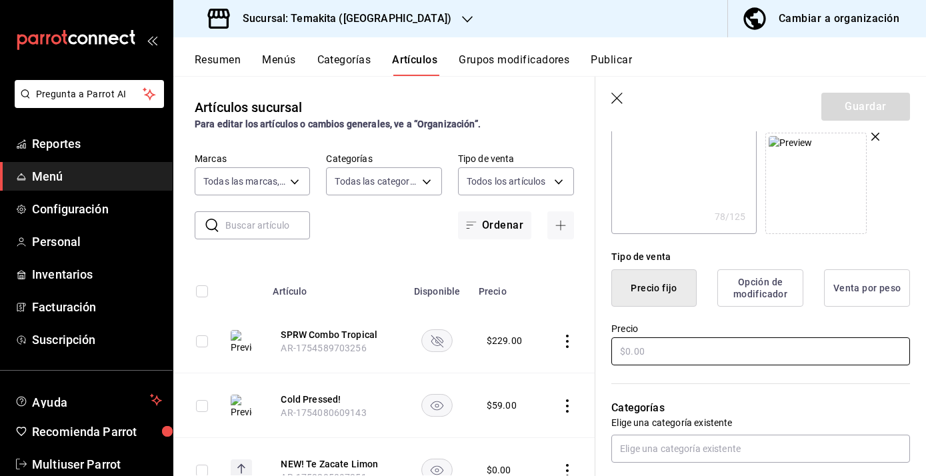
click at [659, 355] on input "text" at bounding box center [761, 351] width 299 height 28
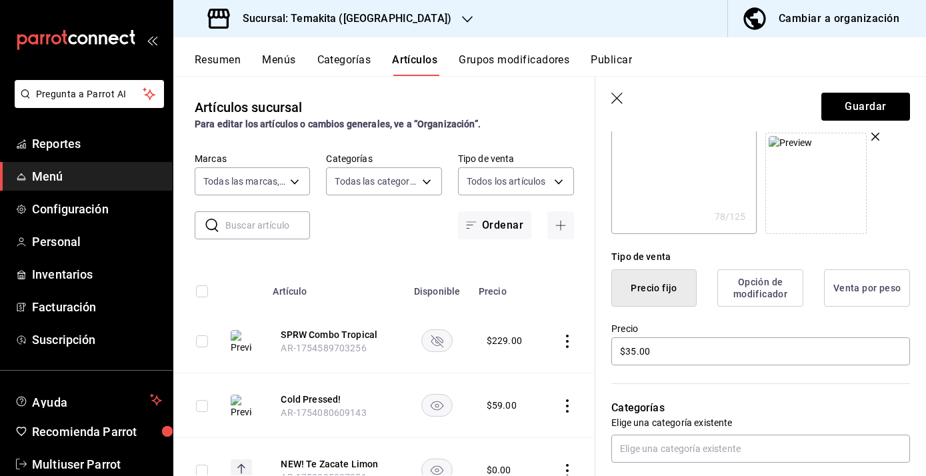
click at [734, 387] on div "Categorías Elige una categoría existente" at bounding box center [753, 414] width 315 height 95
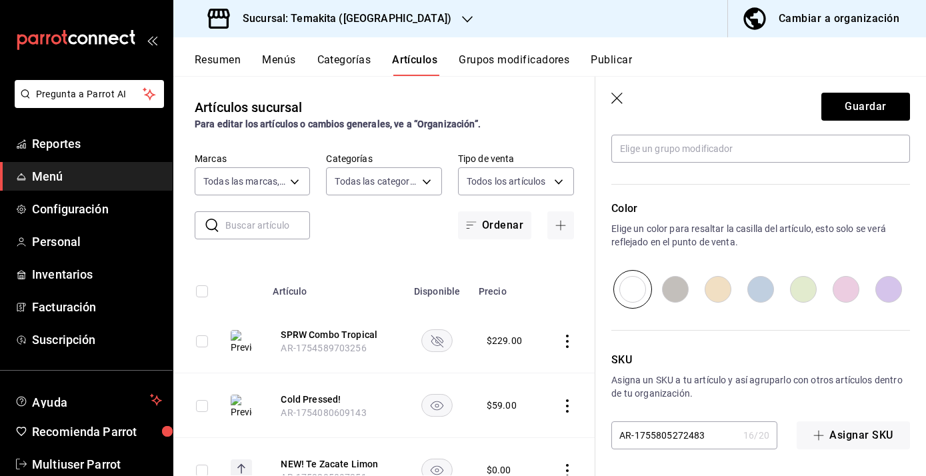
scroll to position [0, 0]
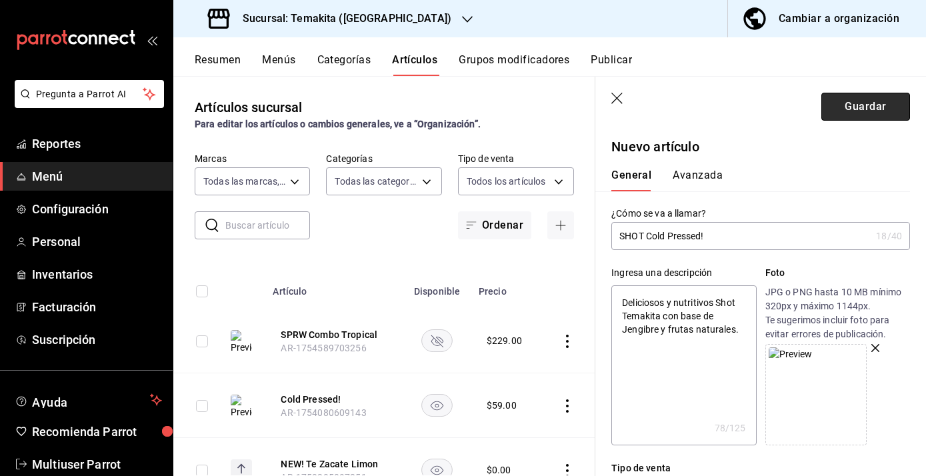
click at [868, 105] on button "Guardar" at bounding box center [866, 107] width 89 height 28
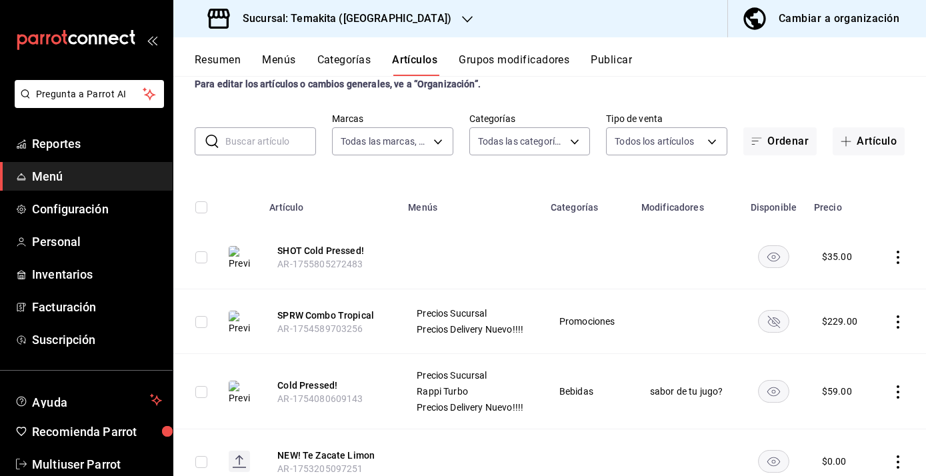
scroll to position [59, 0]
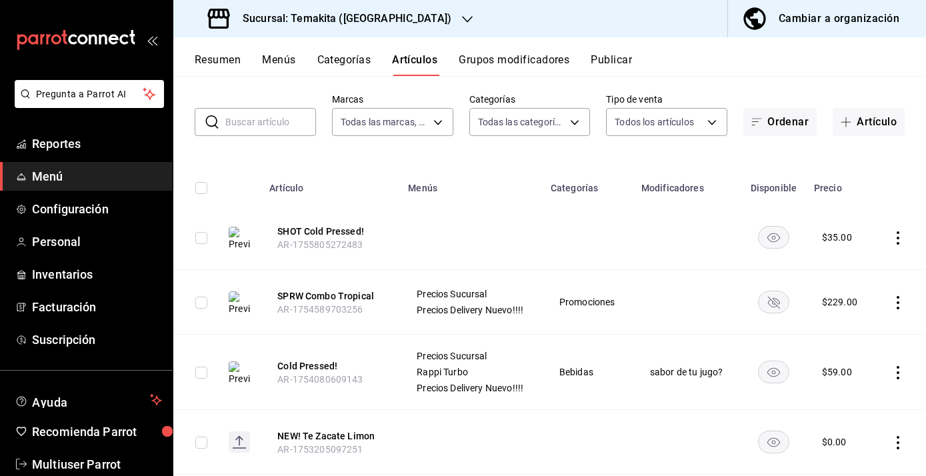
click at [898, 374] on icon "actions" at bounding box center [898, 372] width 13 height 13
click at [834, 381] on div at bounding box center [829, 387] width 24 height 16
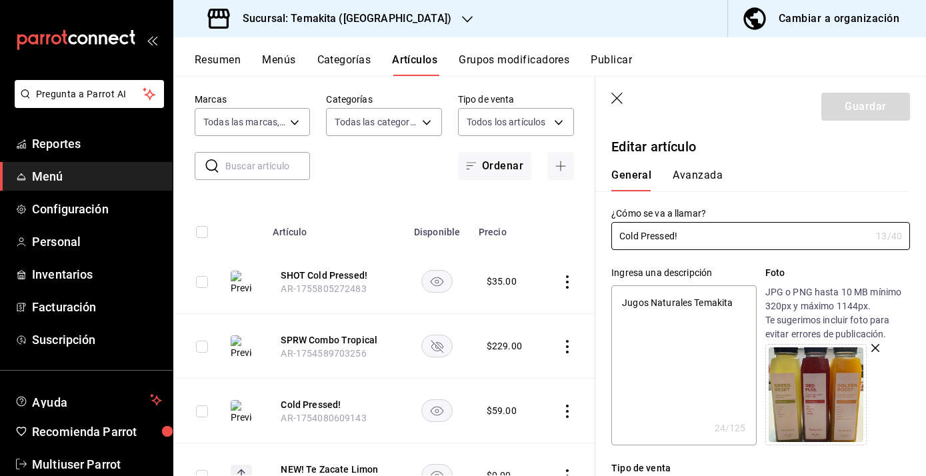
click at [652, 301] on textarea "Jugos Naturales Temakita" at bounding box center [684, 365] width 145 height 160
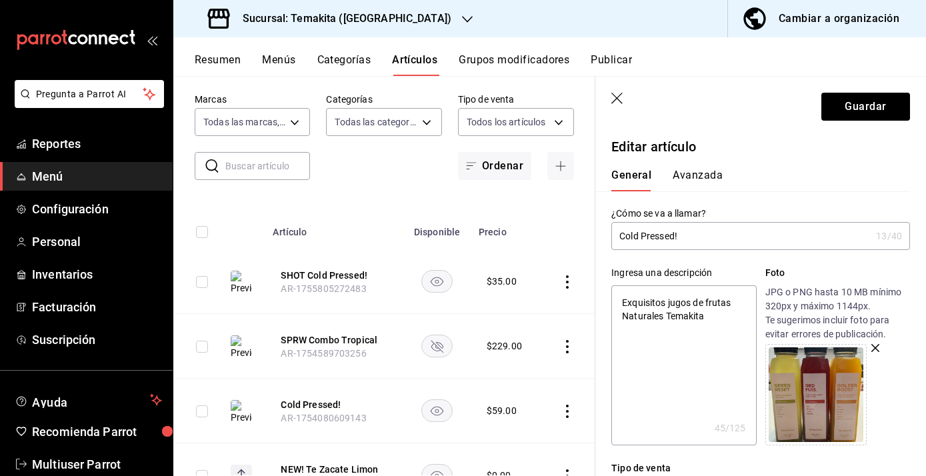
click at [628, 317] on textarea "Exquisitos jugos de frutas Naturales Temakita" at bounding box center [684, 365] width 145 height 160
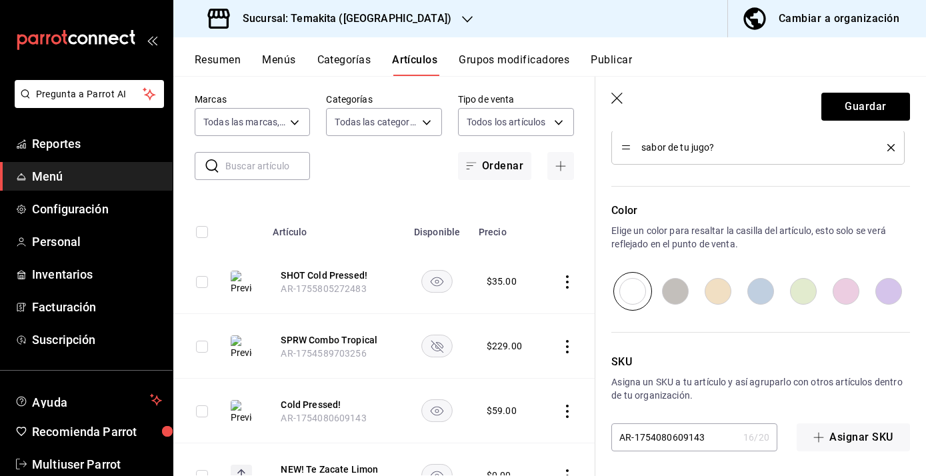
scroll to position [770, 0]
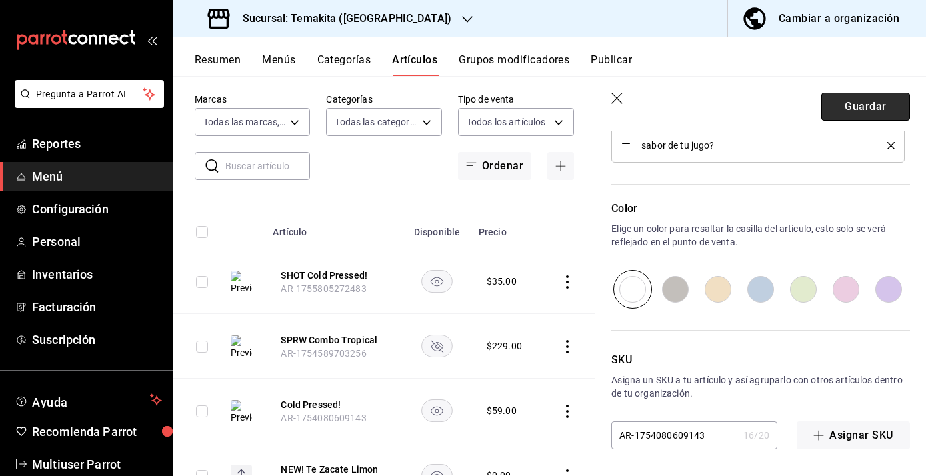
click at [875, 111] on button "Guardar" at bounding box center [866, 107] width 89 height 28
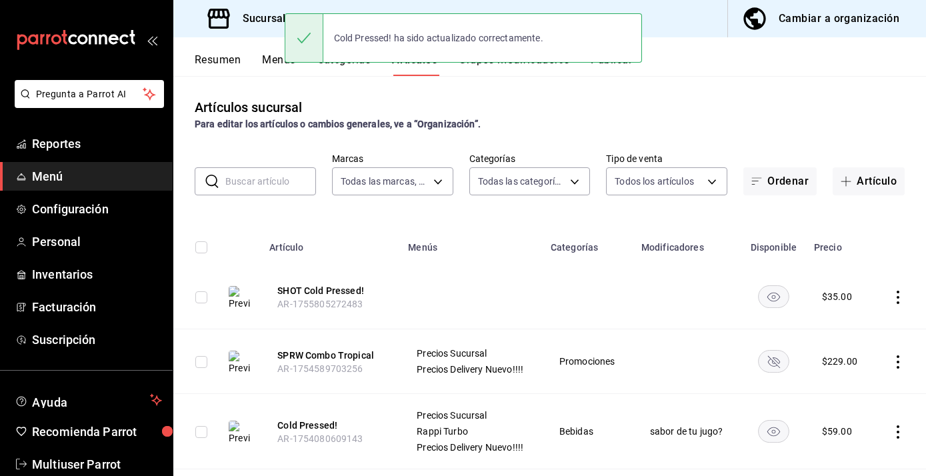
click at [904, 297] on icon "actions" at bounding box center [898, 297] width 13 height 13
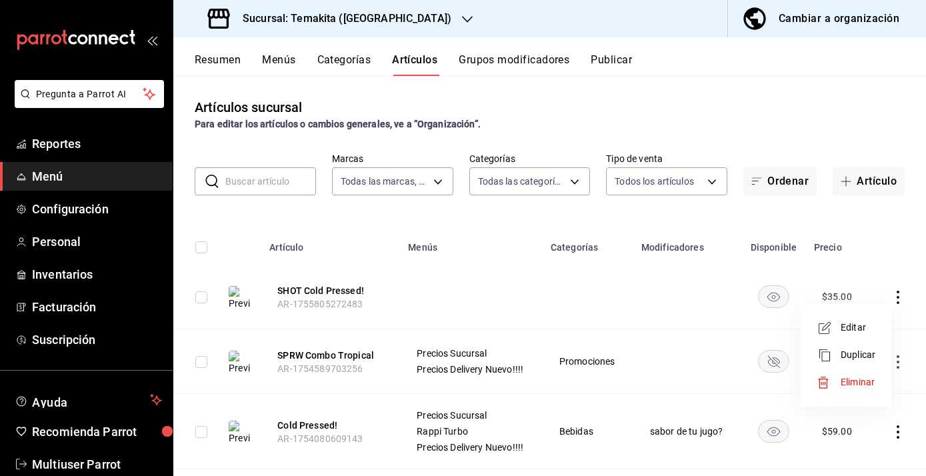
click at [855, 330] on span "Editar" at bounding box center [858, 328] width 35 height 14
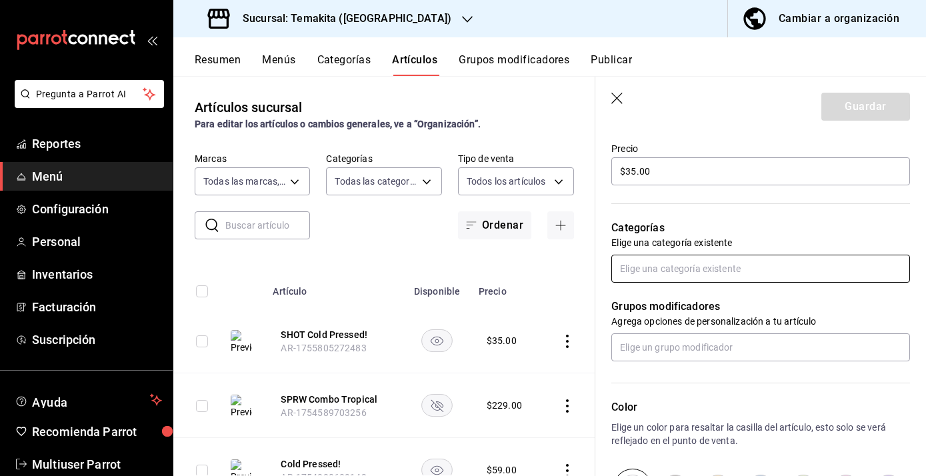
scroll to position [401, 0]
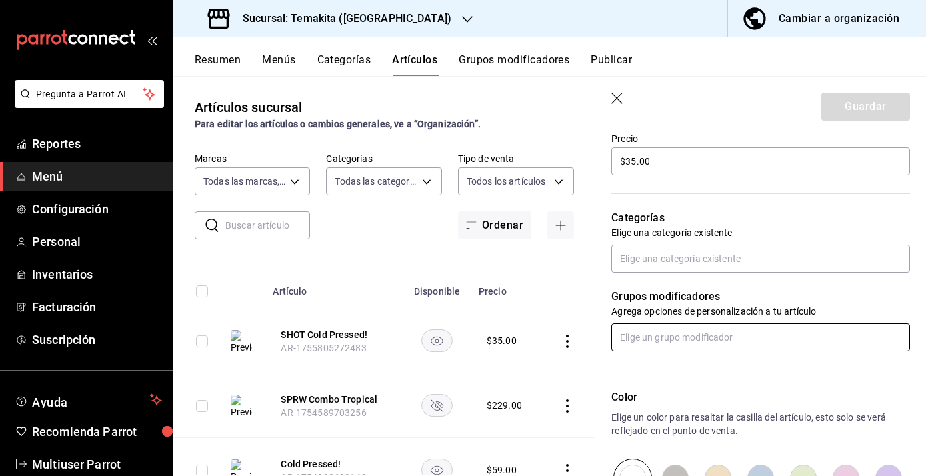
click at [722, 337] on input "text" at bounding box center [761, 337] width 299 height 28
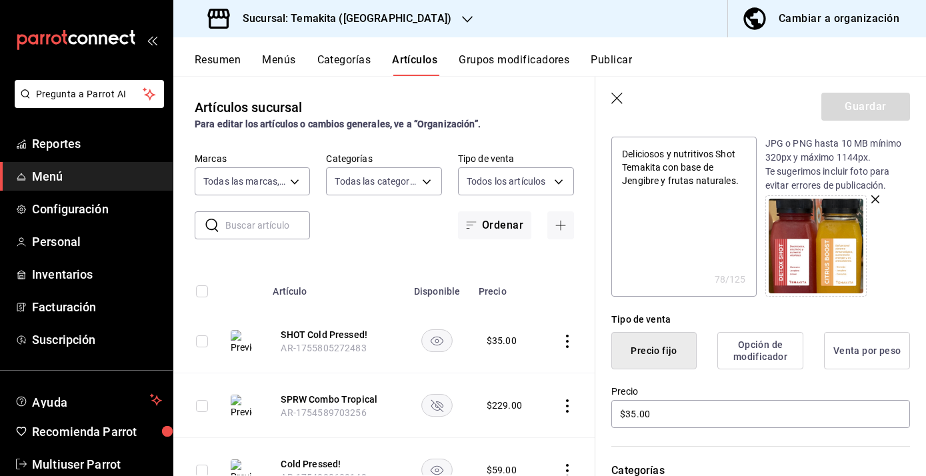
scroll to position [137, 0]
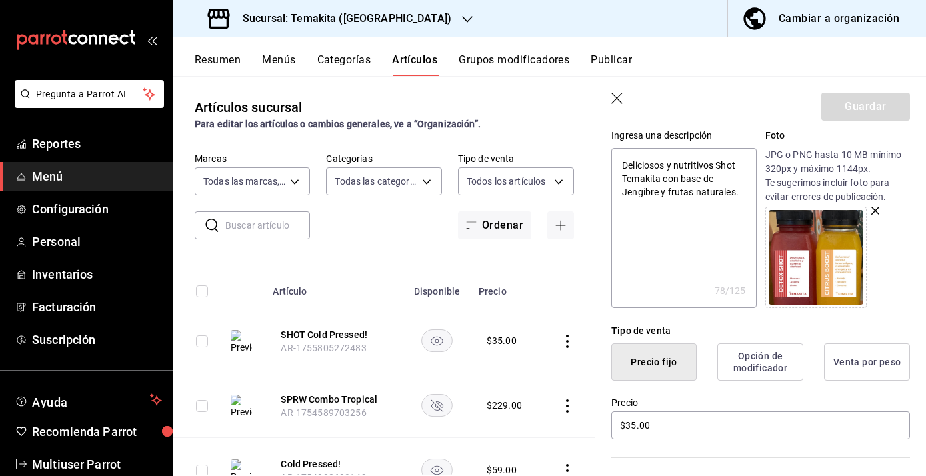
click at [874, 109] on div "Guardar" at bounding box center [866, 107] width 89 height 28
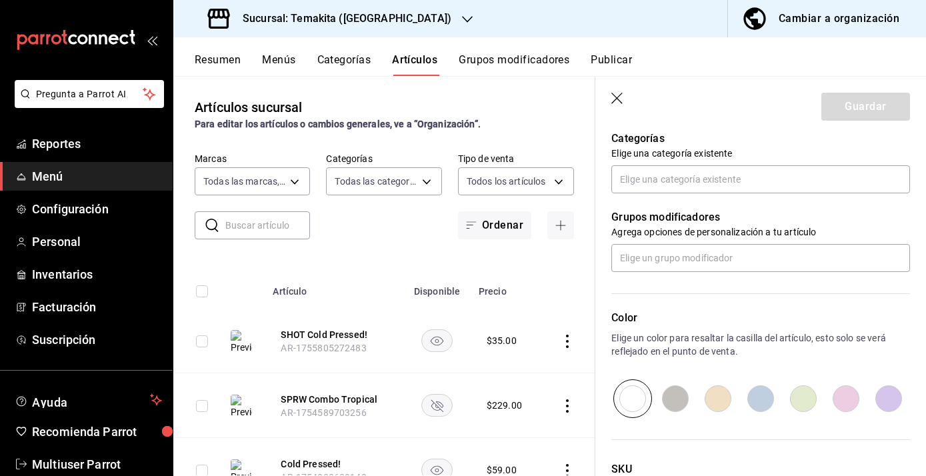
scroll to position [480, 0]
click at [742, 260] on input "text" at bounding box center [761, 259] width 299 height 28
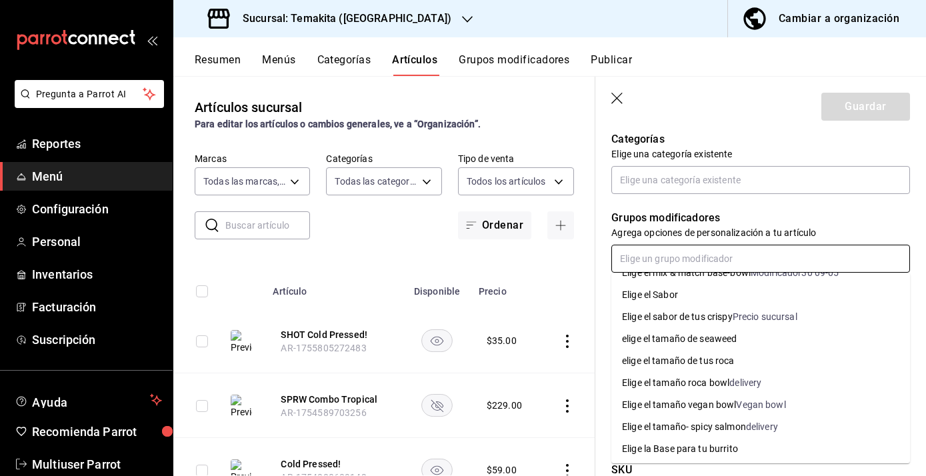
scroll to position [369, 0]
click at [675, 293] on div "Elige el Sabor" at bounding box center [650, 294] width 56 height 14
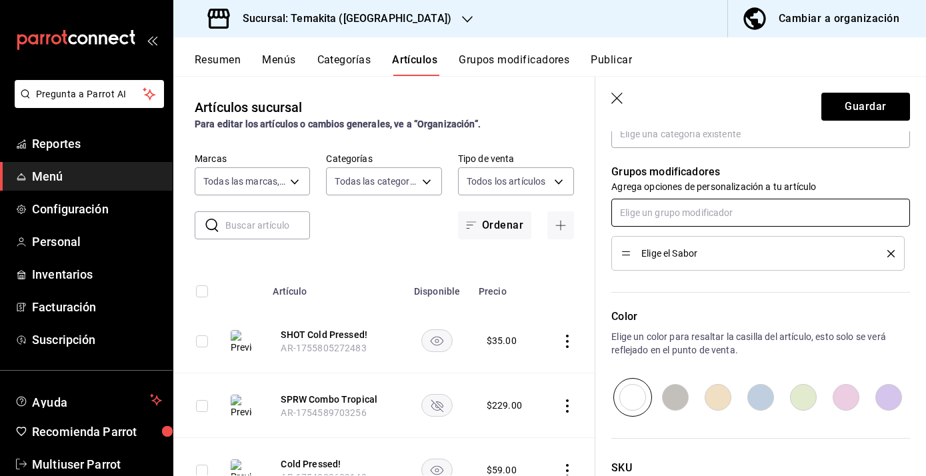
scroll to position [518, 0]
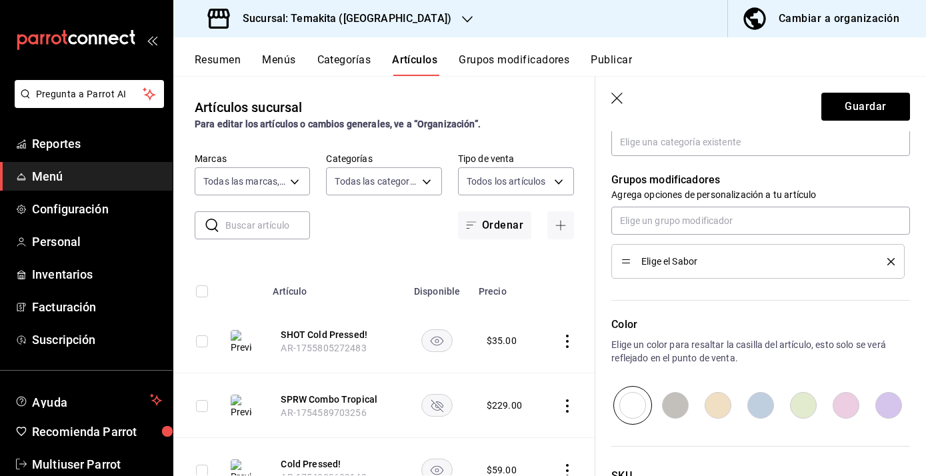
click at [886, 263] on button "delete" at bounding box center [886, 261] width 17 height 7
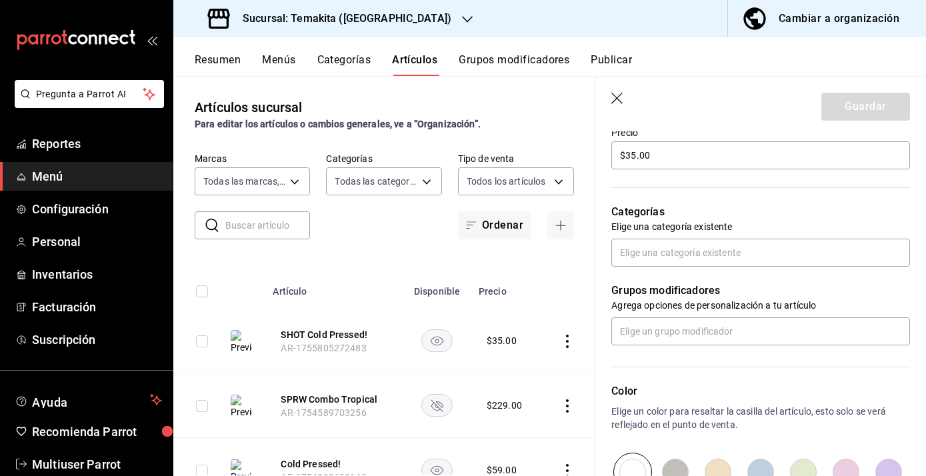
scroll to position [0, 0]
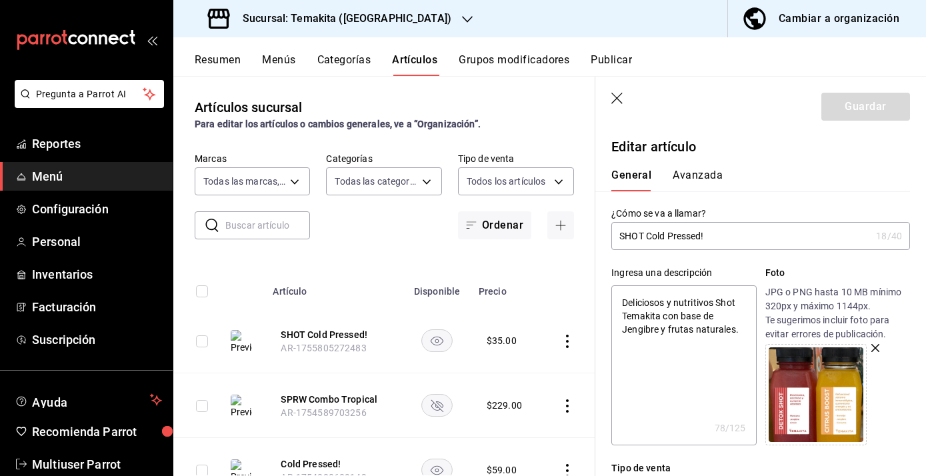
click at [615, 99] on icon "button" at bounding box center [618, 99] width 13 height 13
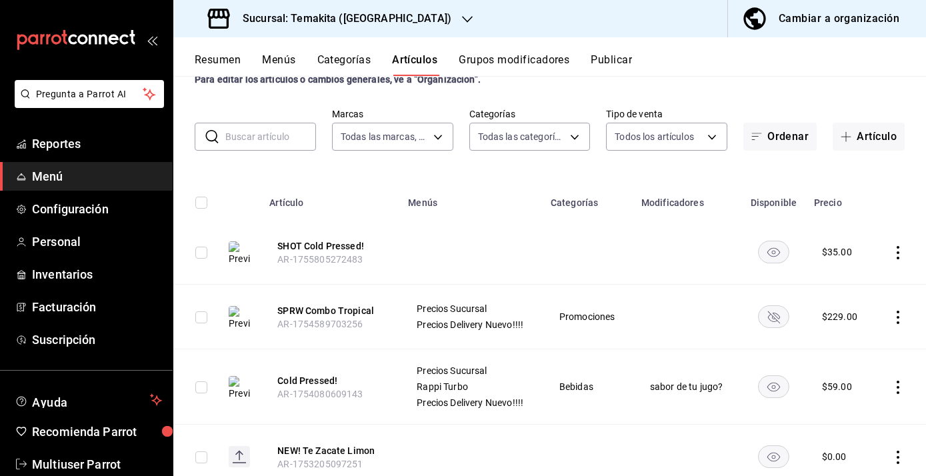
scroll to position [28, 0]
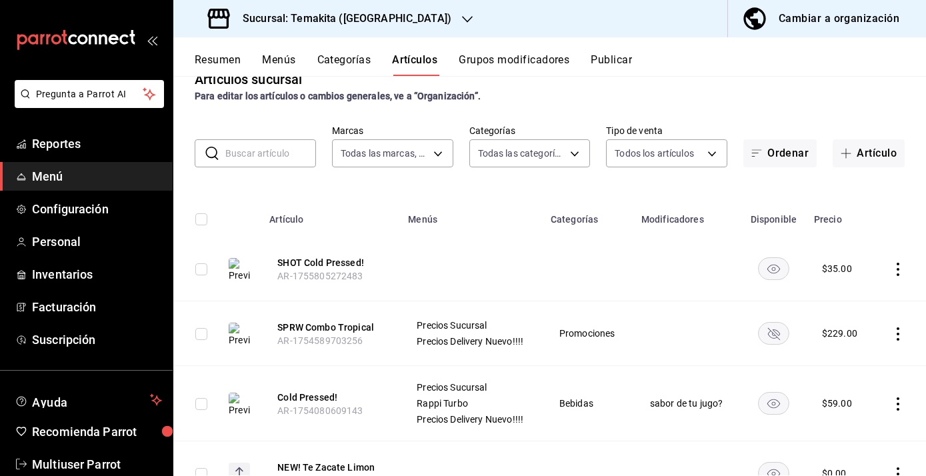
click at [542, 64] on button "Grupos modificadores" at bounding box center [514, 64] width 111 height 23
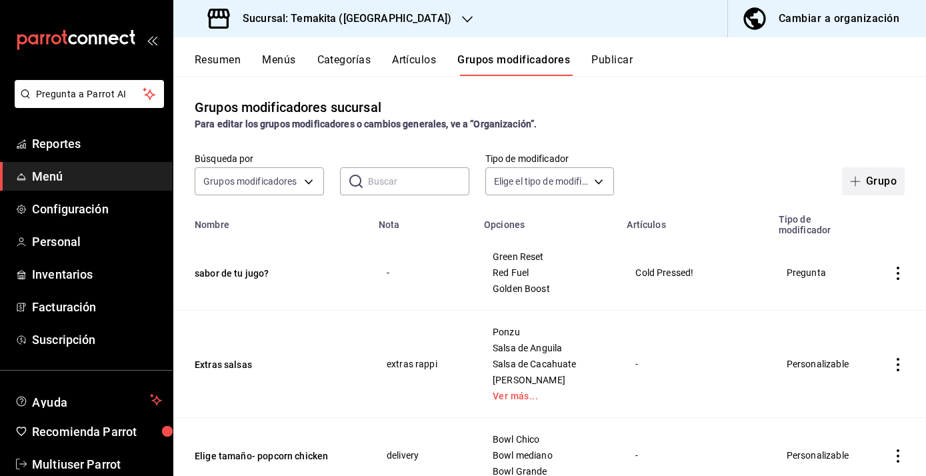
click at [879, 186] on button "Grupo" at bounding box center [873, 181] width 63 height 28
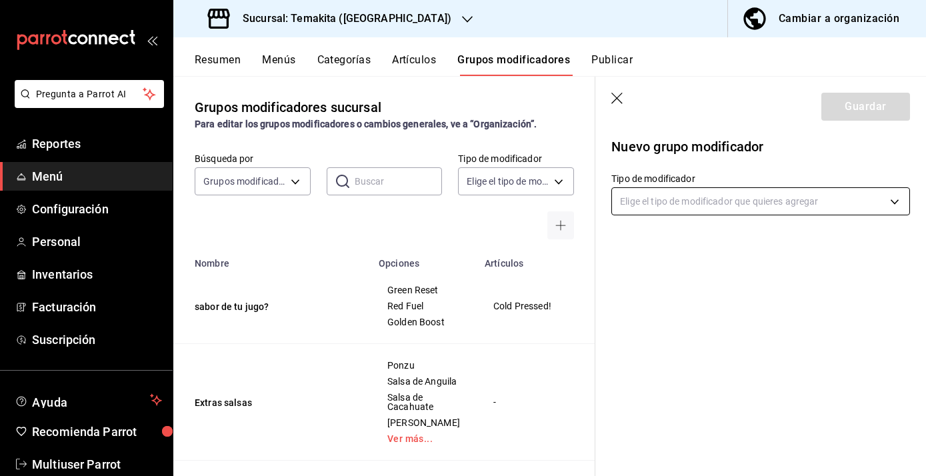
click at [715, 205] on body "Pregunta a Parrot AI Reportes Menú Configuración Personal Inventarios Facturaci…" at bounding box center [463, 238] width 926 height 476
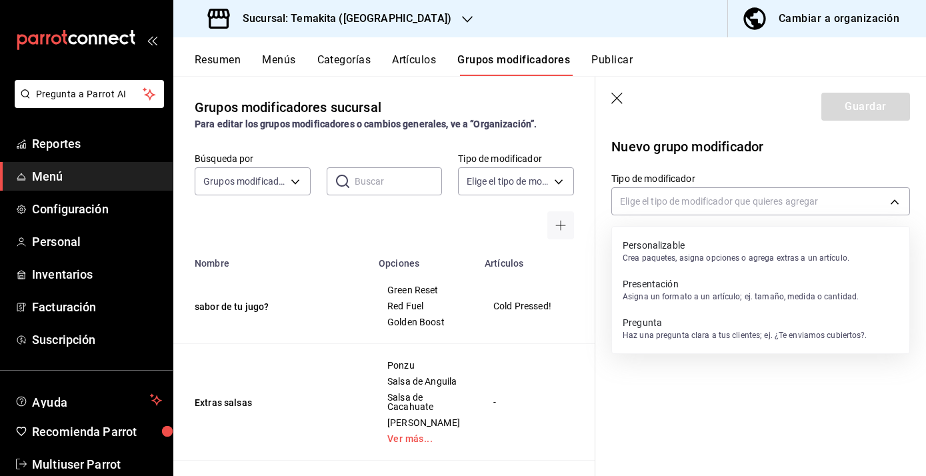
click at [676, 248] on p "Personalizable" at bounding box center [736, 245] width 227 height 13
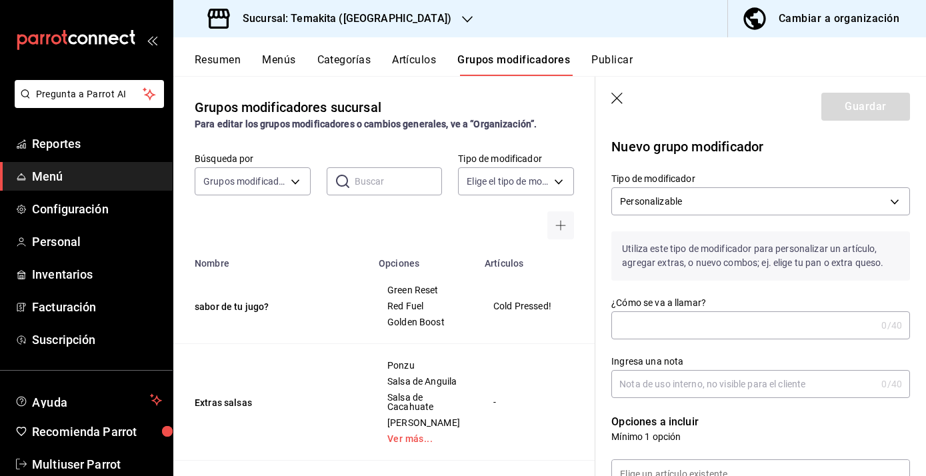
click at [689, 311] on div "0 /40 ¿Cómo se va a llamar?" at bounding box center [761, 325] width 299 height 28
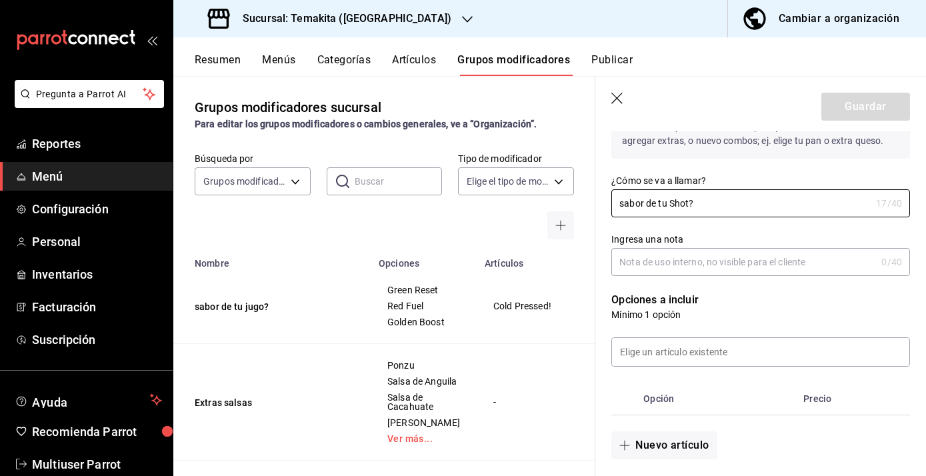
scroll to position [123, 0]
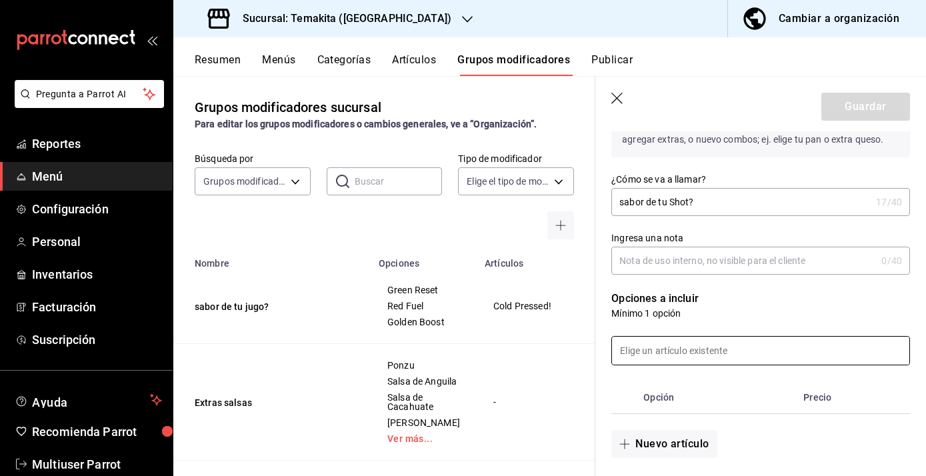
click at [674, 353] on input at bounding box center [760, 351] width 297 height 28
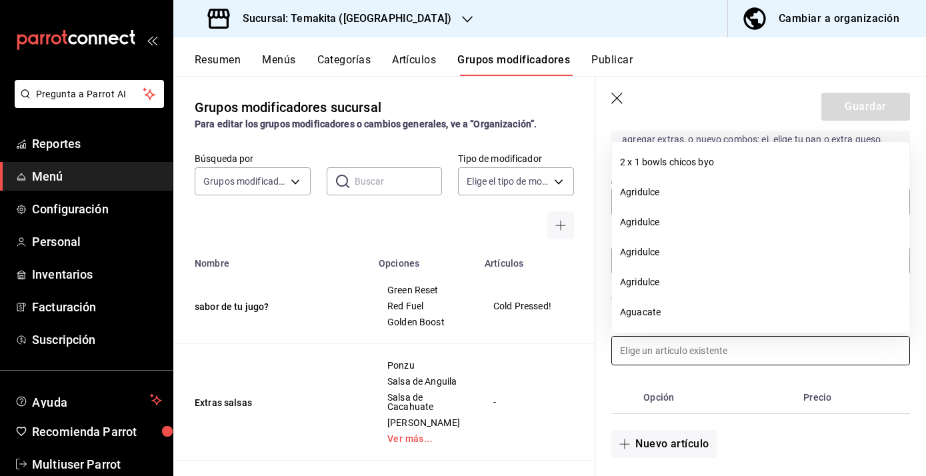
click at [724, 380] on div "Opción Precio" at bounding box center [753, 389] width 315 height 49
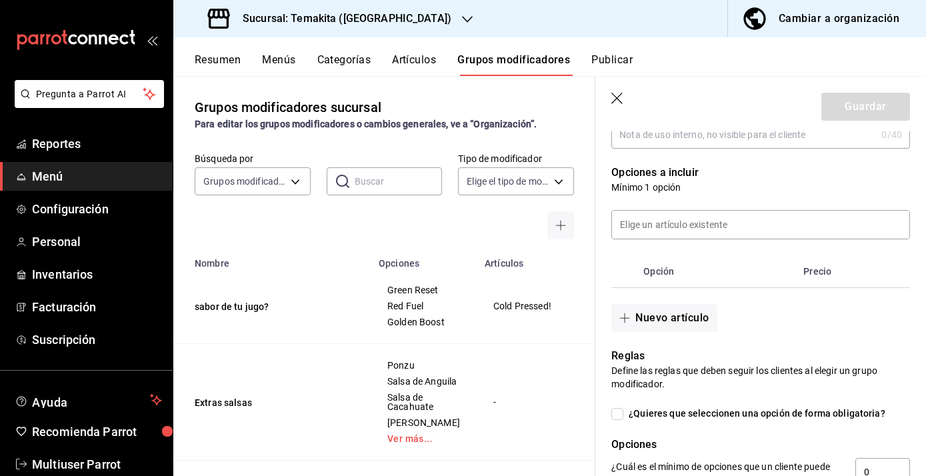
scroll to position [268, 0]
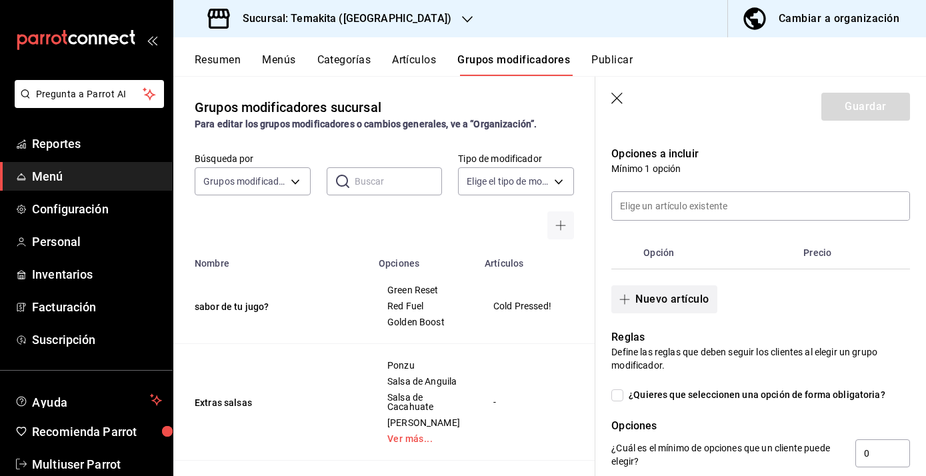
click at [641, 302] on button "Nuevo artículo" at bounding box center [664, 299] width 105 height 28
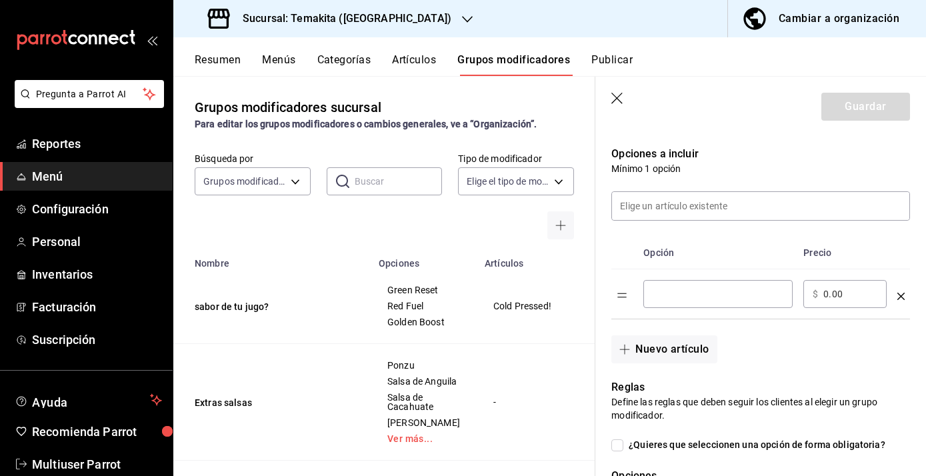
click at [690, 295] on input "optionsTable" at bounding box center [718, 293] width 131 height 13
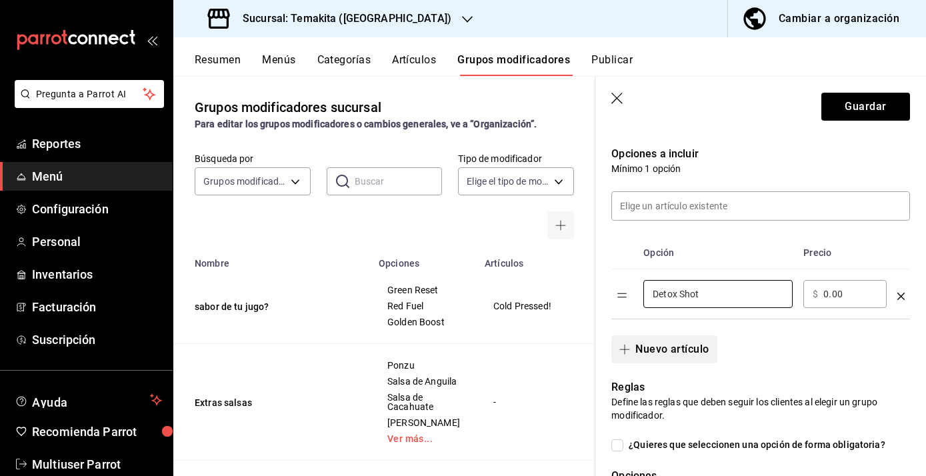
click at [662, 345] on button "Nuevo artículo" at bounding box center [664, 349] width 105 height 28
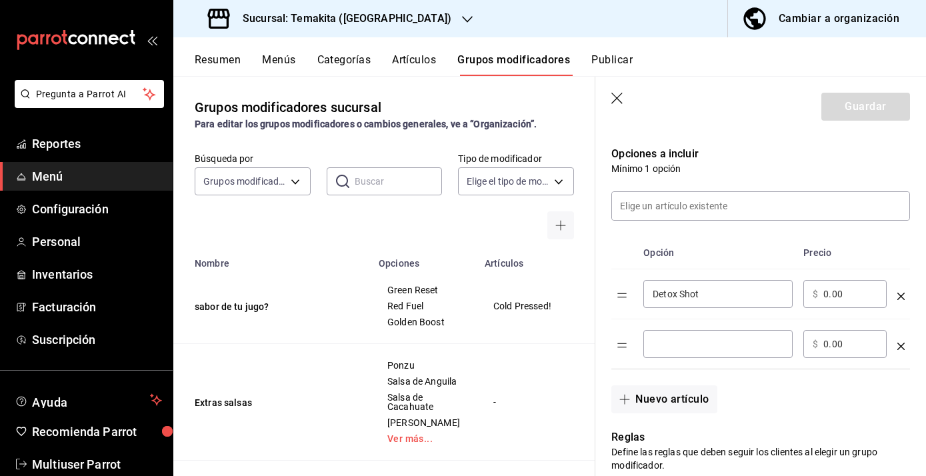
click at [672, 341] on input "optionsTable" at bounding box center [718, 343] width 131 height 13
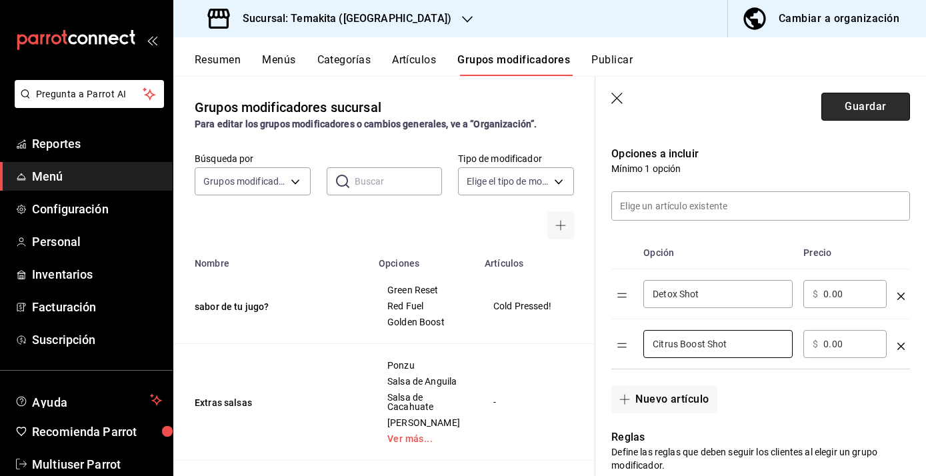
click at [871, 113] on button "Guardar" at bounding box center [866, 107] width 89 height 28
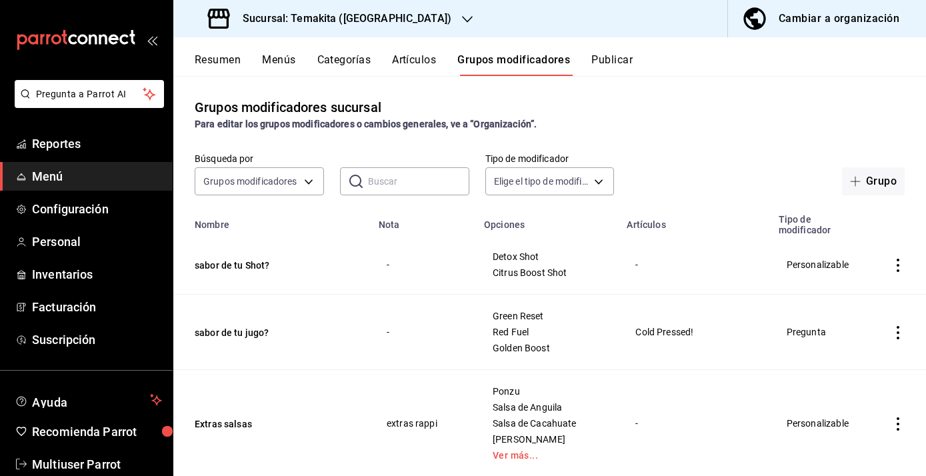
click at [896, 270] on icon "actions" at bounding box center [898, 265] width 13 height 13
click at [838, 302] on div at bounding box center [829, 297] width 24 height 16
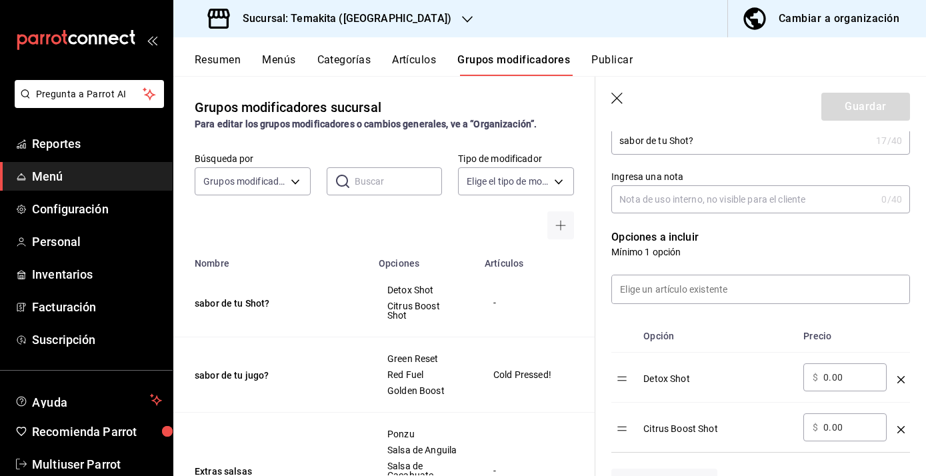
scroll to position [289, 0]
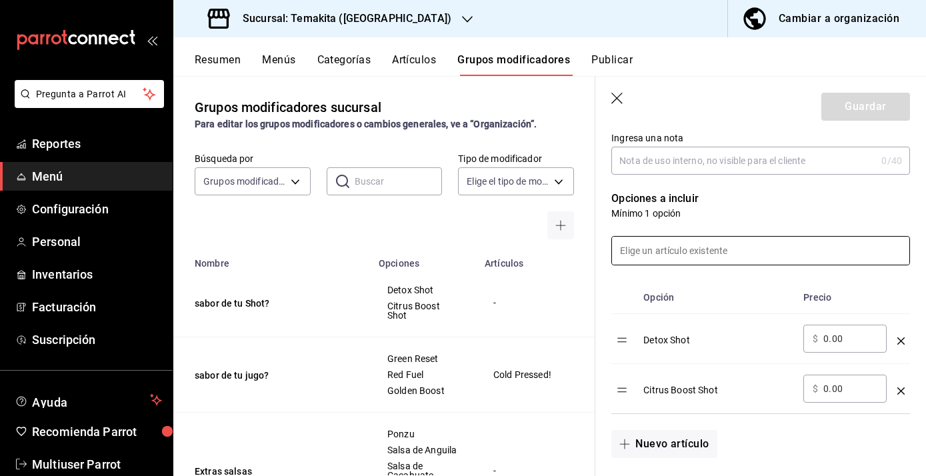
click at [718, 252] on input at bounding box center [760, 251] width 297 height 28
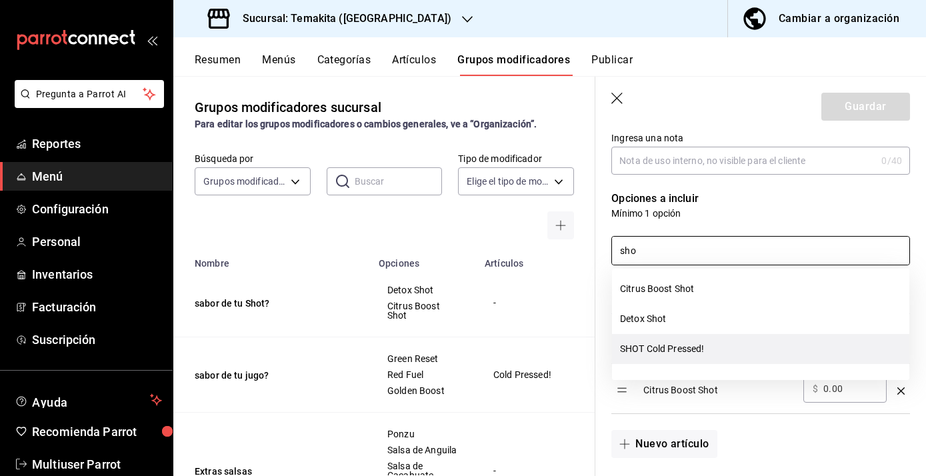
click at [651, 347] on li "SHOT Cold Pressed!" at bounding box center [760, 349] width 297 height 30
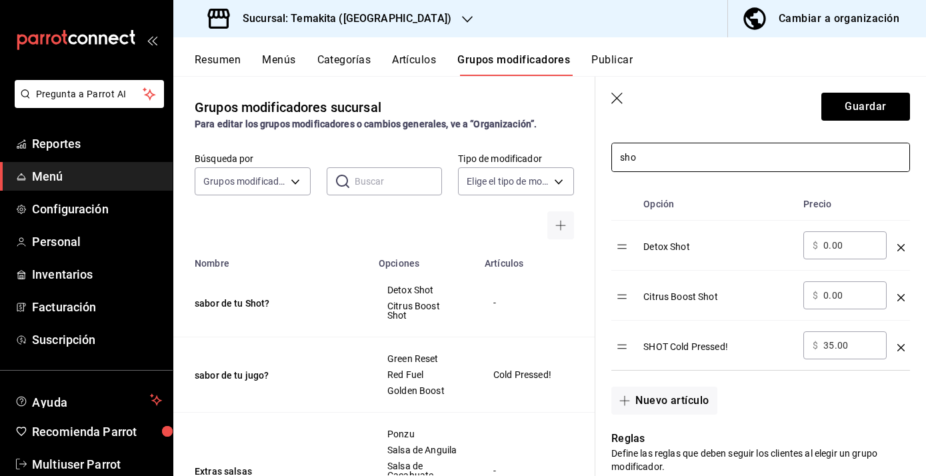
scroll to position [384, 0]
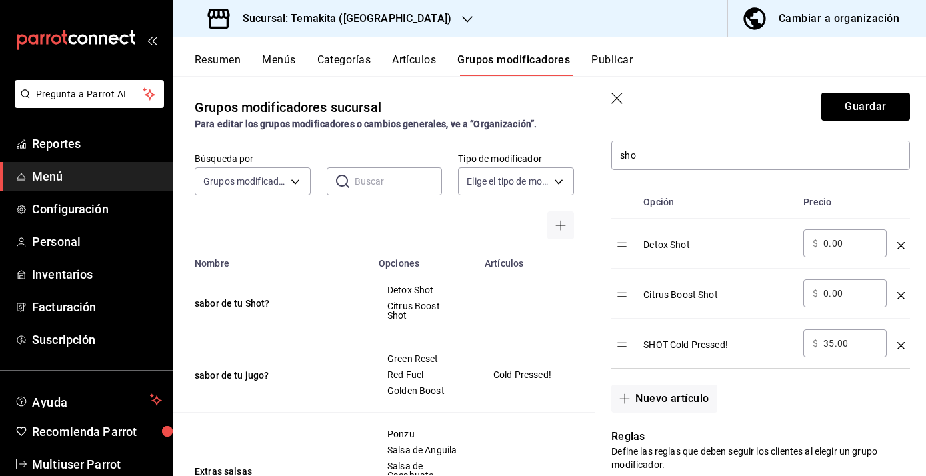
click at [901, 345] on icon "optionsTable" at bounding box center [901, 345] width 7 height 7
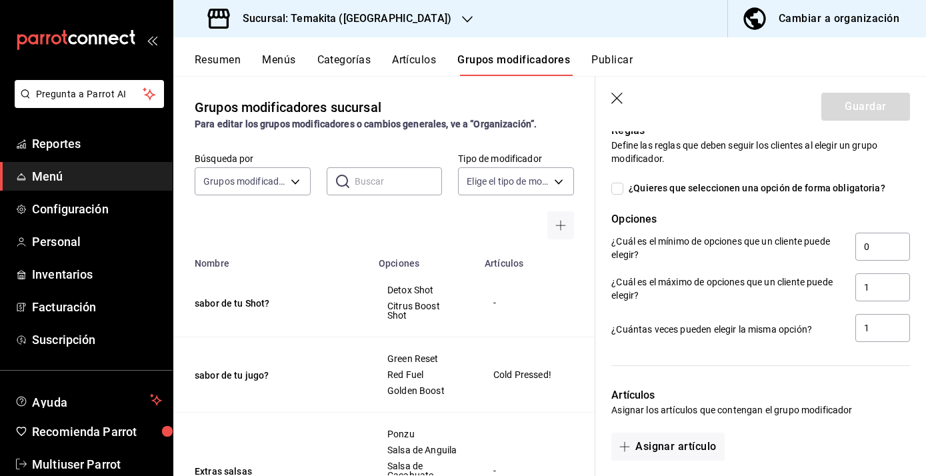
scroll to position [641, 0]
click at [872, 245] on input "0" at bounding box center [883, 246] width 55 height 28
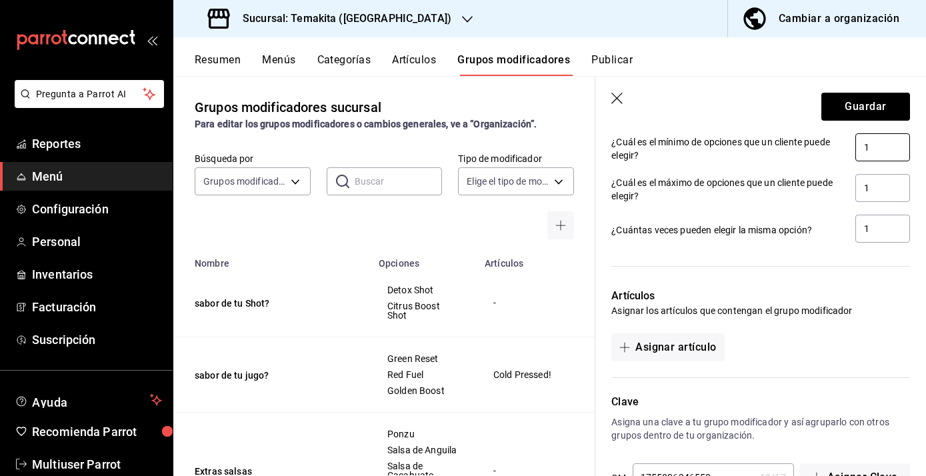
scroll to position [783, 0]
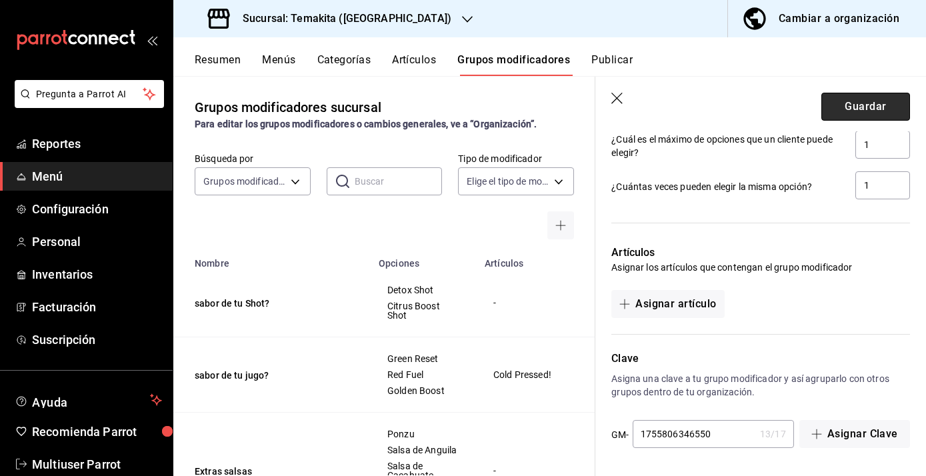
click at [895, 108] on button "Guardar" at bounding box center [866, 107] width 89 height 28
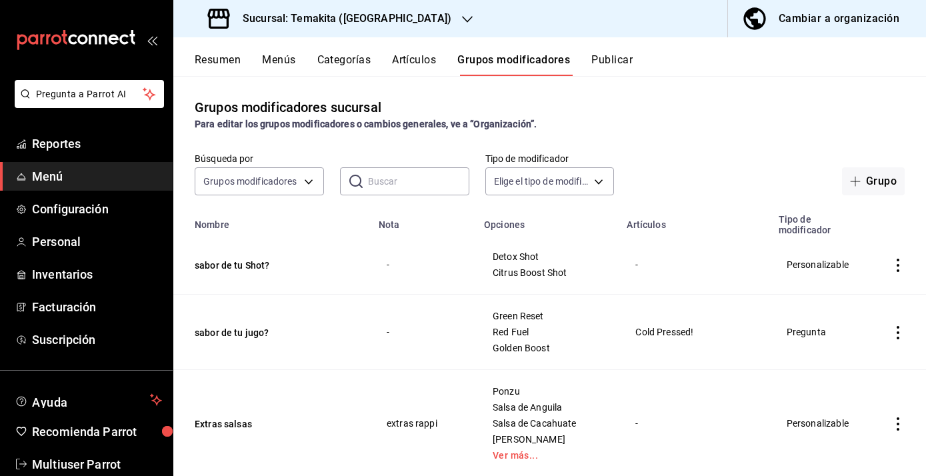
click at [409, 64] on button "Artículos" at bounding box center [414, 64] width 44 height 23
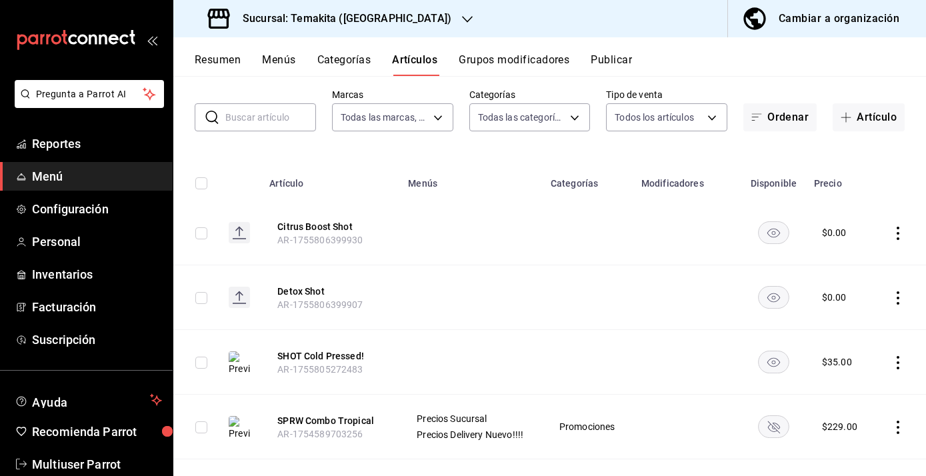
scroll to position [65, 0]
click at [898, 355] on icon "actions" at bounding box center [898, 361] width 3 height 13
click at [858, 386] on span "Editar" at bounding box center [858, 386] width 35 height 14
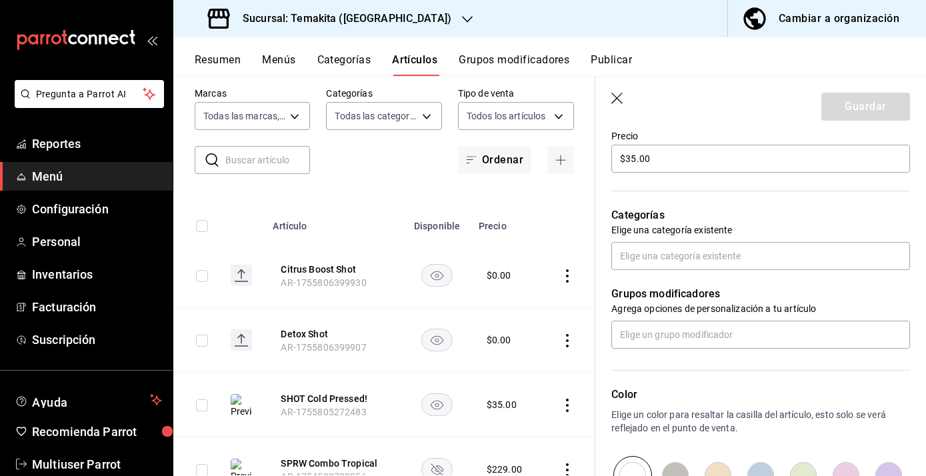
scroll to position [403, 0]
click at [754, 343] on input "text" at bounding box center [761, 335] width 299 height 28
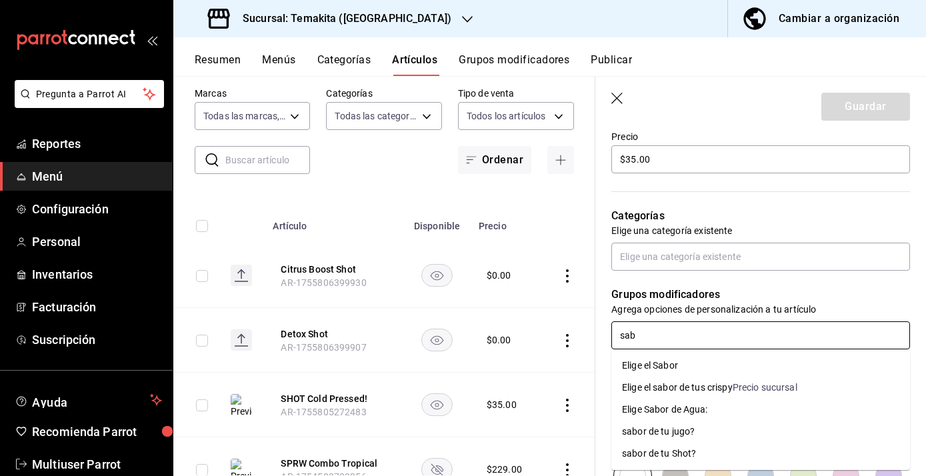
click at [677, 453] on div "sabor de tu Shot?" at bounding box center [659, 454] width 74 height 14
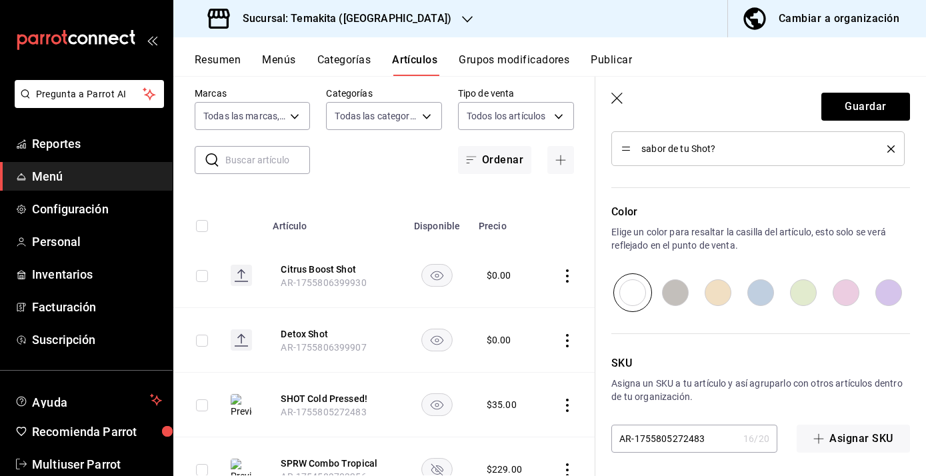
scroll to position [634, 0]
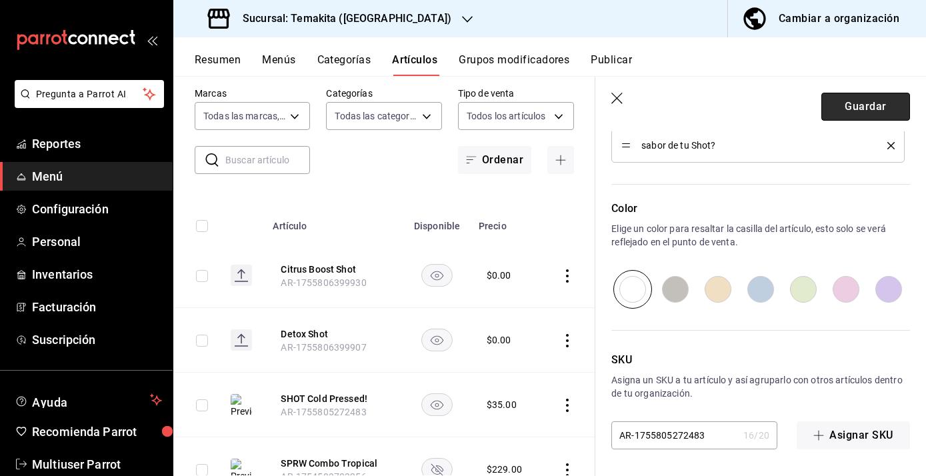
click at [862, 98] on button "Guardar" at bounding box center [866, 107] width 89 height 28
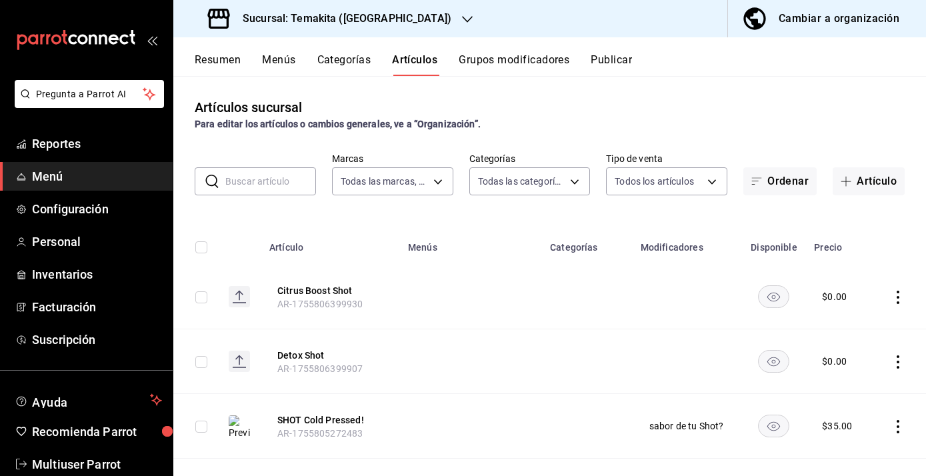
click at [536, 65] on button "Grupos modificadores" at bounding box center [514, 64] width 111 height 23
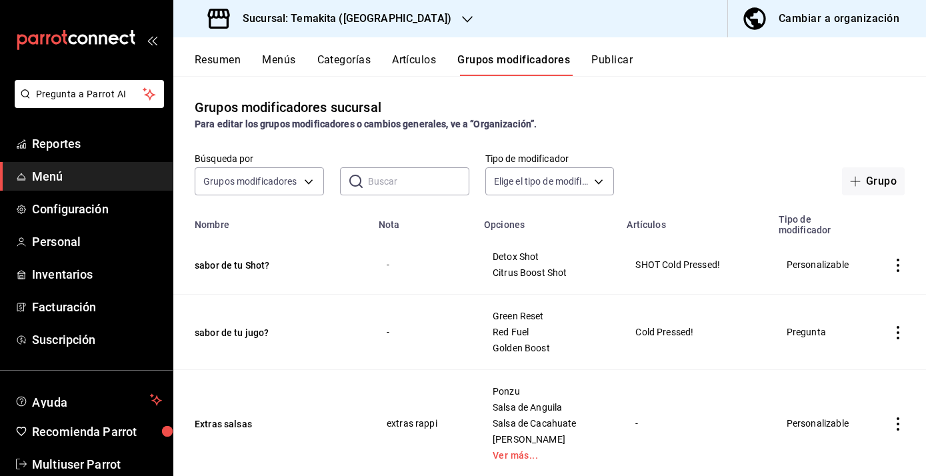
click at [896, 335] on icon "actions" at bounding box center [898, 332] width 13 height 13
click at [844, 364] on span "Editar" at bounding box center [858, 364] width 35 height 14
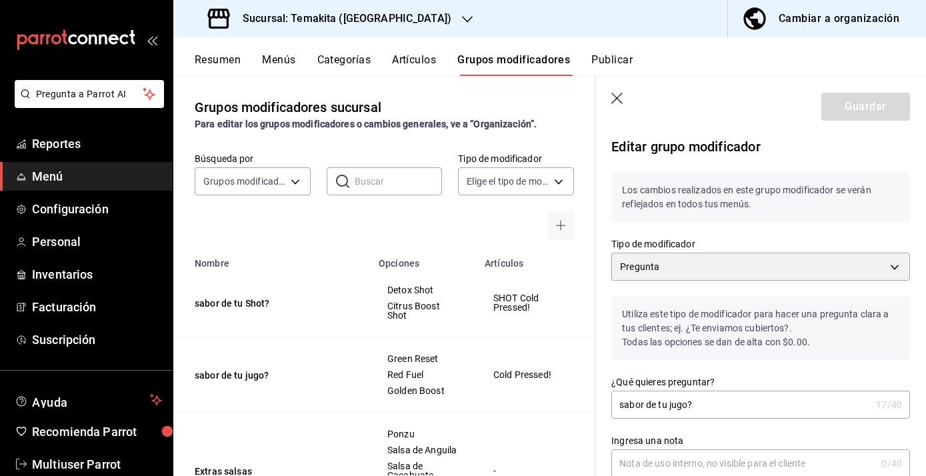
click at [674, 405] on input "sabor de tu jugo?" at bounding box center [741, 404] width 259 height 27
click at [882, 122] on header "Guardar" at bounding box center [761, 104] width 331 height 55
click at [882, 107] on button "Guardar" at bounding box center [866, 107] width 89 height 28
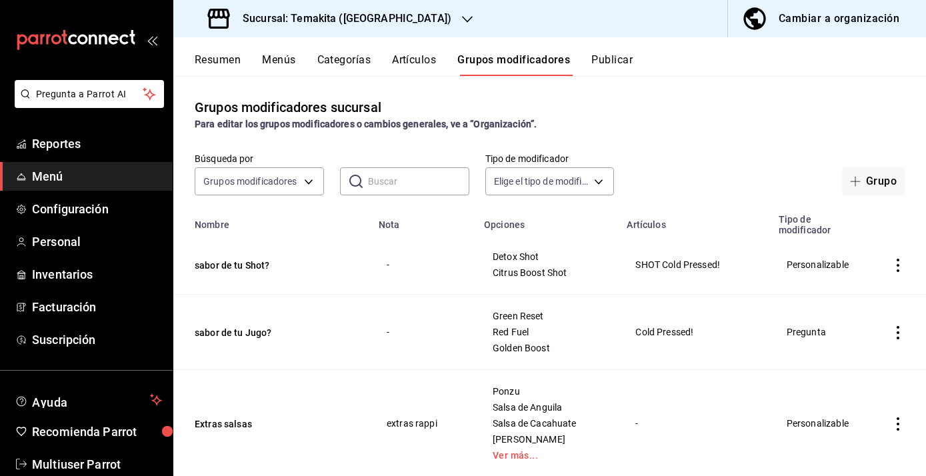
click at [286, 54] on button "Menús" at bounding box center [278, 64] width 33 height 23
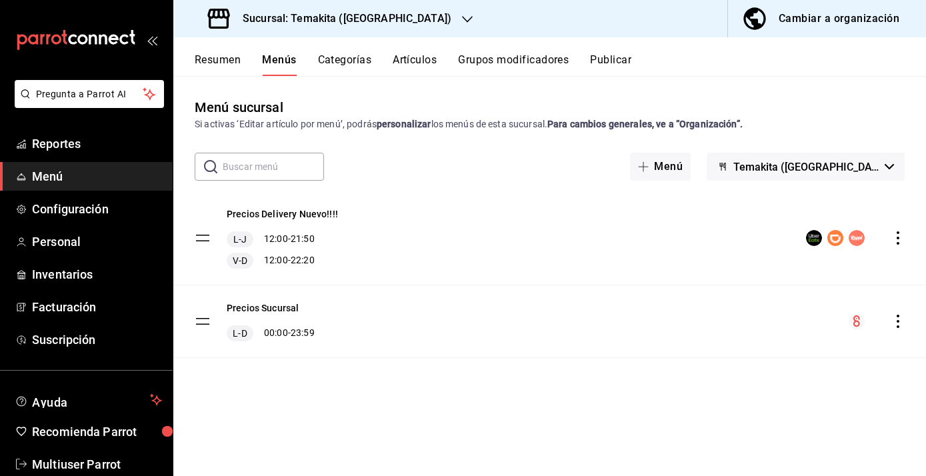
click at [233, 63] on button "Resumen" at bounding box center [218, 64] width 46 height 23
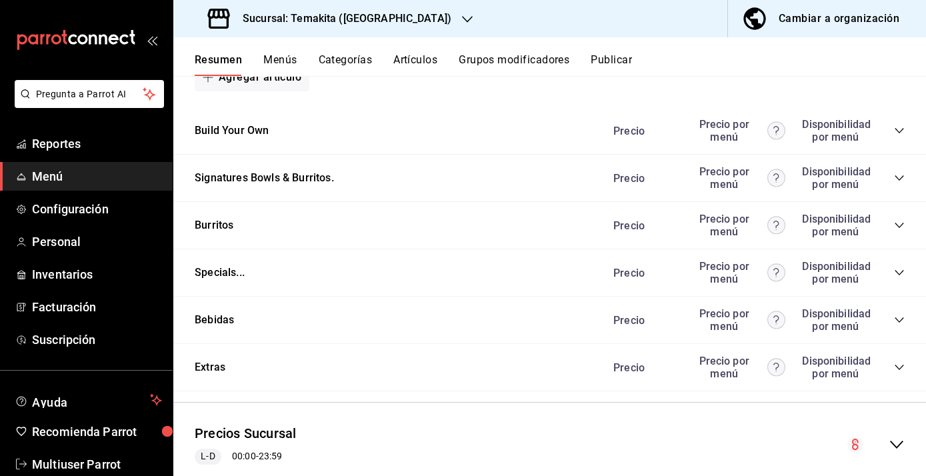
scroll to position [1331, 0]
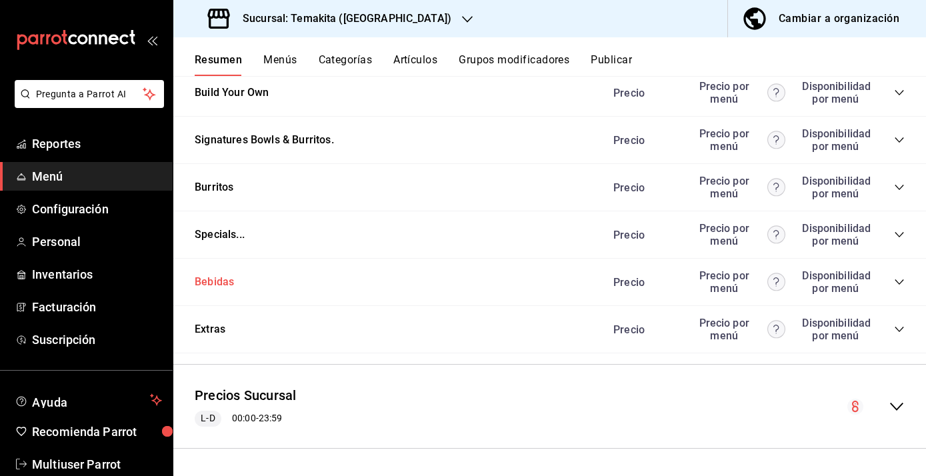
click at [224, 281] on button "Bebidas" at bounding box center [214, 282] width 39 height 15
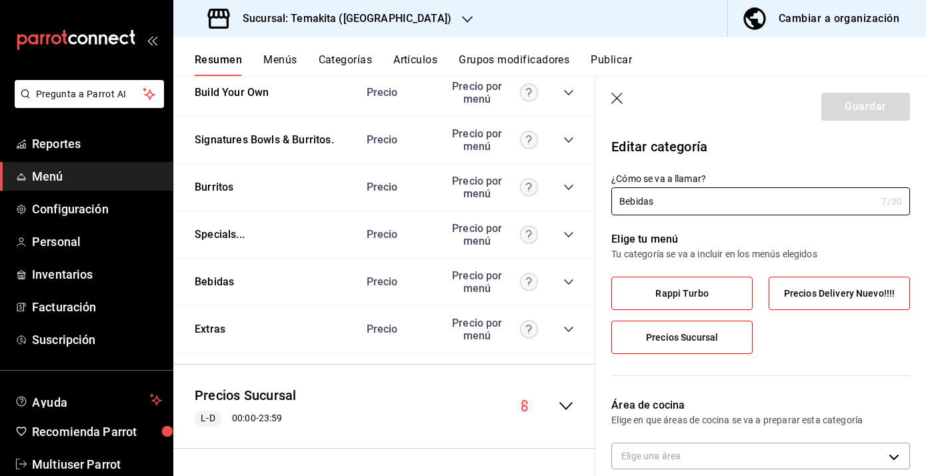
scroll to position [1676, 0]
click at [220, 279] on button "Bebidas" at bounding box center [214, 282] width 39 height 15
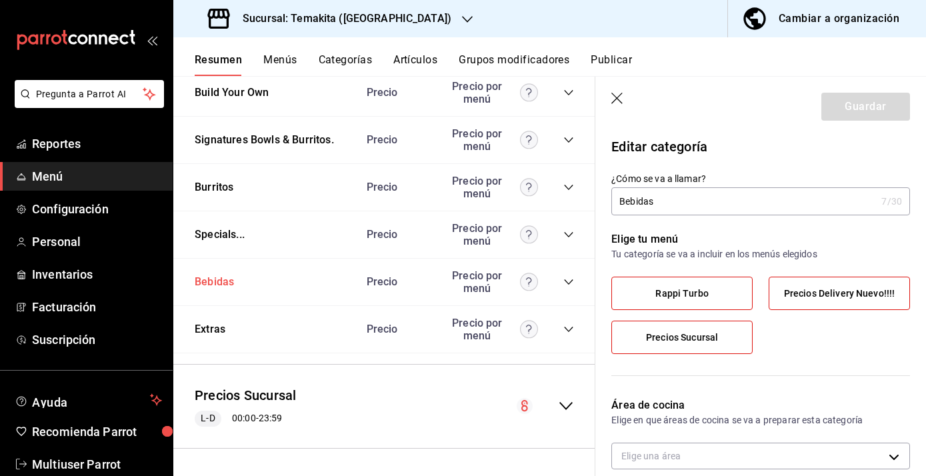
click at [221, 284] on button "Bebidas" at bounding box center [214, 282] width 39 height 15
click at [625, 101] on icon "button" at bounding box center [618, 99] width 13 height 13
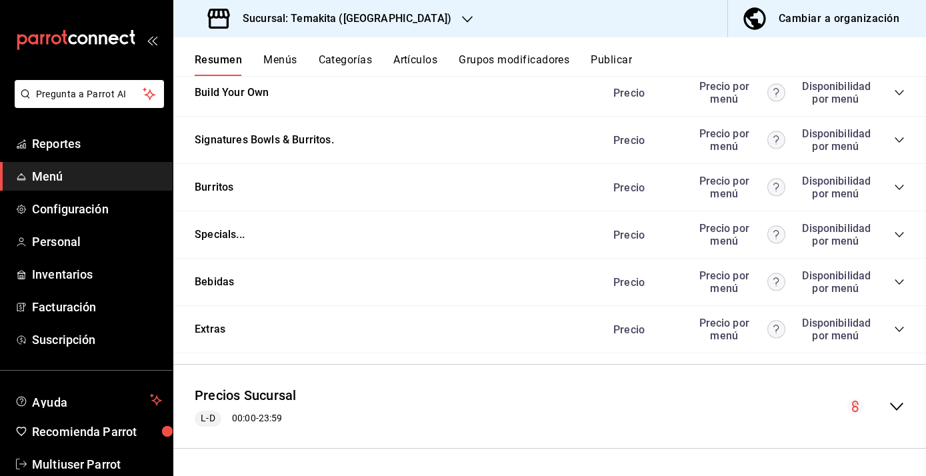
scroll to position [1331, 0]
click at [897, 283] on icon "collapse-category-row" at bounding box center [899, 282] width 11 height 11
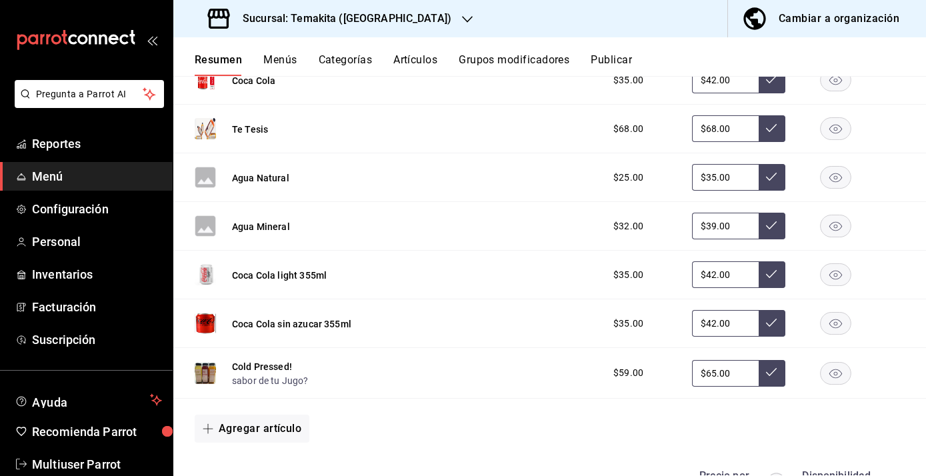
scroll to position [1658, 0]
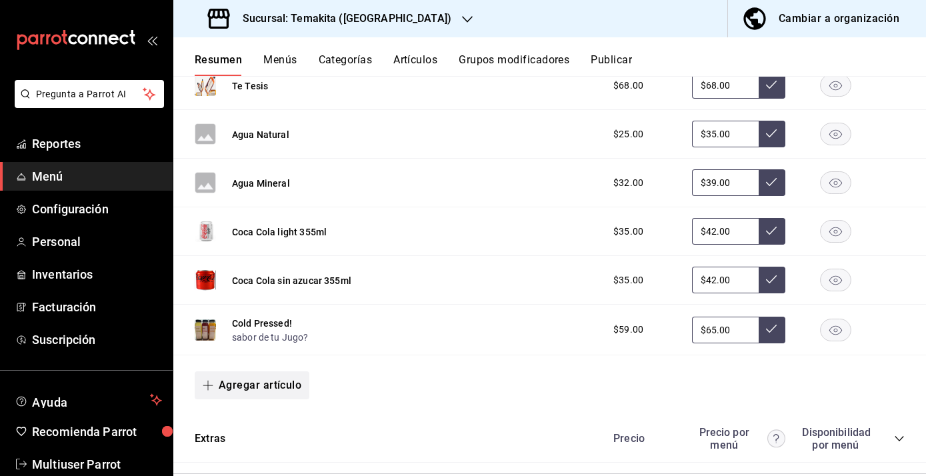
click at [274, 399] on button "Agregar artículo" at bounding box center [252, 385] width 115 height 28
click at [268, 407] on li "Artículo existente" at bounding box center [247, 411] width 105 height 33
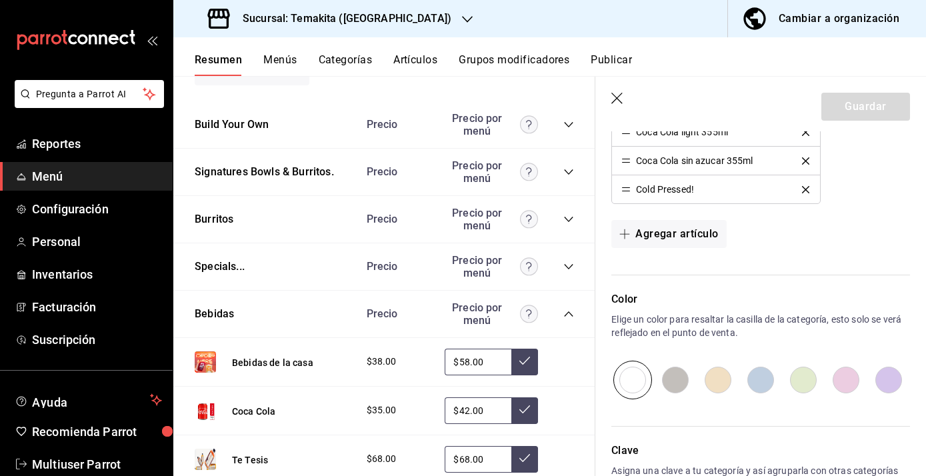
scroll to position [596, 0]
click at [652, 238] on button "Agregar artículo" at bounding box center [669, 236] width 115 height 28
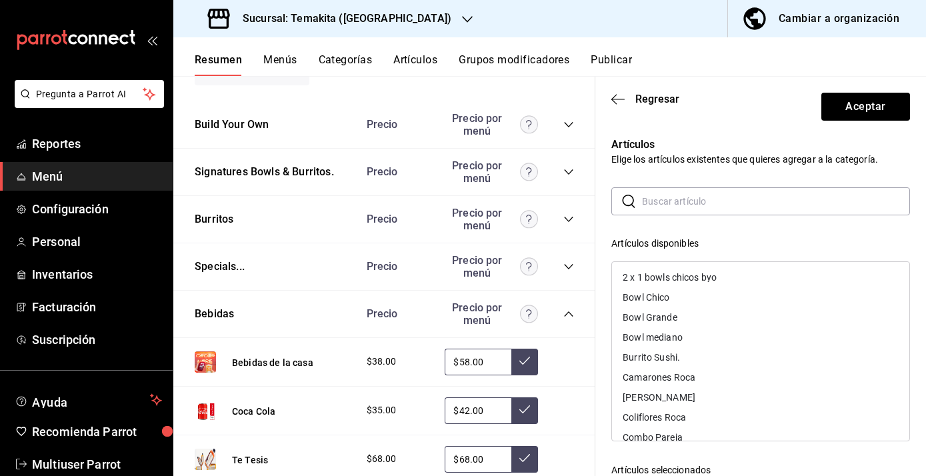
click at [684, 203] on input "text" at bounding box center [776, 201] width 268 height 27
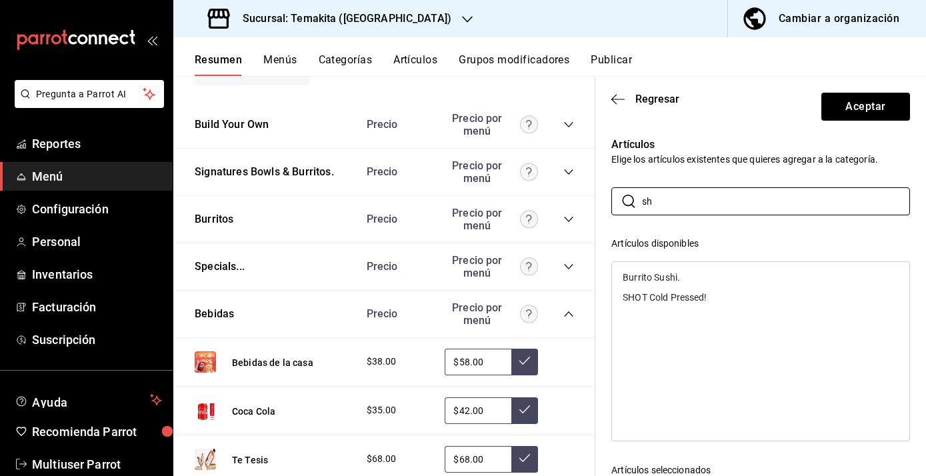
click at [687, 297] on div "SHOT Cold Pressed!" at bounding box center [665, 297] width 84 height 9
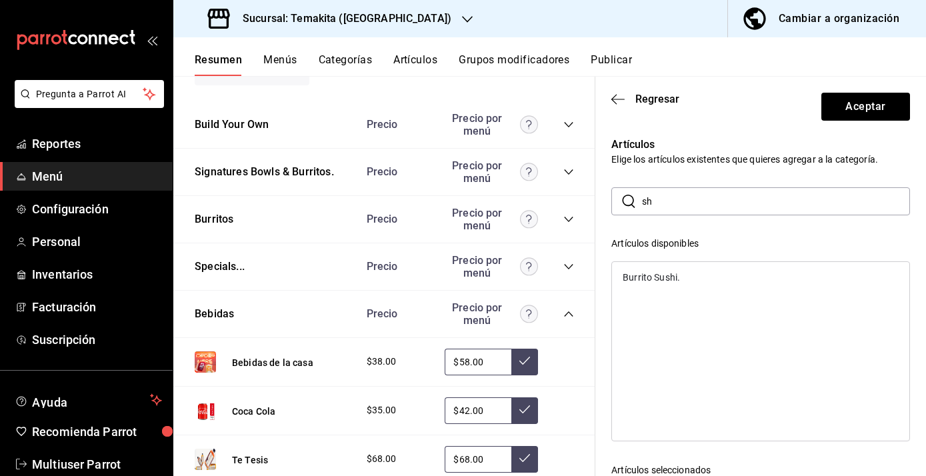
click at [852, 121] on header "Regresar Aceptar" at bounding box center [761, 104] width 331 height 55
click at [851, 101] on button "Aceptar" at bounding box center [866, 107] width 89 height 28
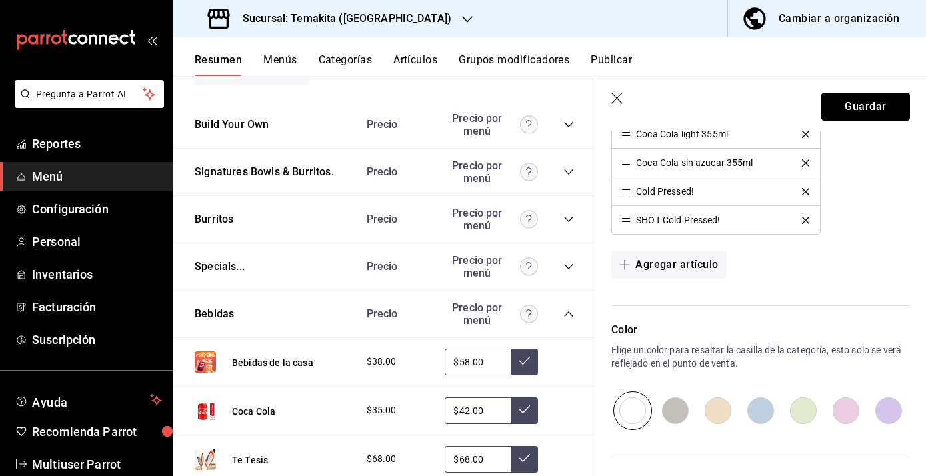
click at [868, 118] on button "Guardar" at bounding box center [866, 107] width 89 height 28
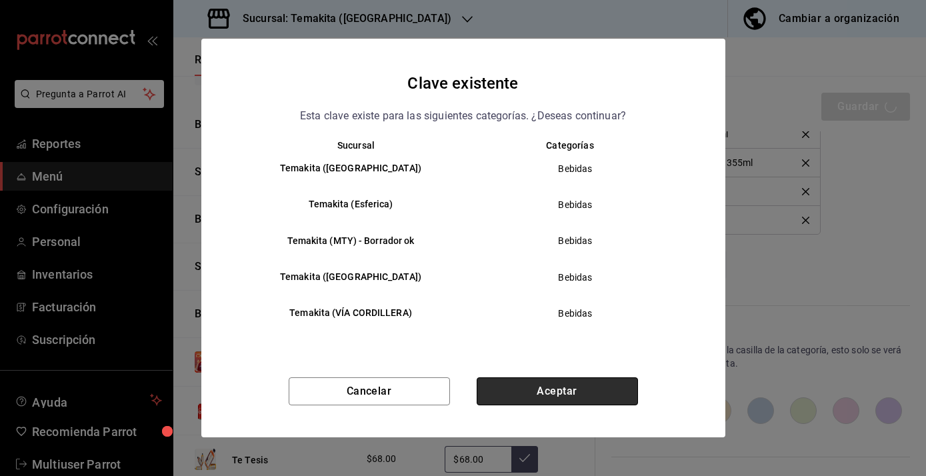
click at [553, 383] on button "Aceptar" at bounding box center [557, 391] width 161 height 28
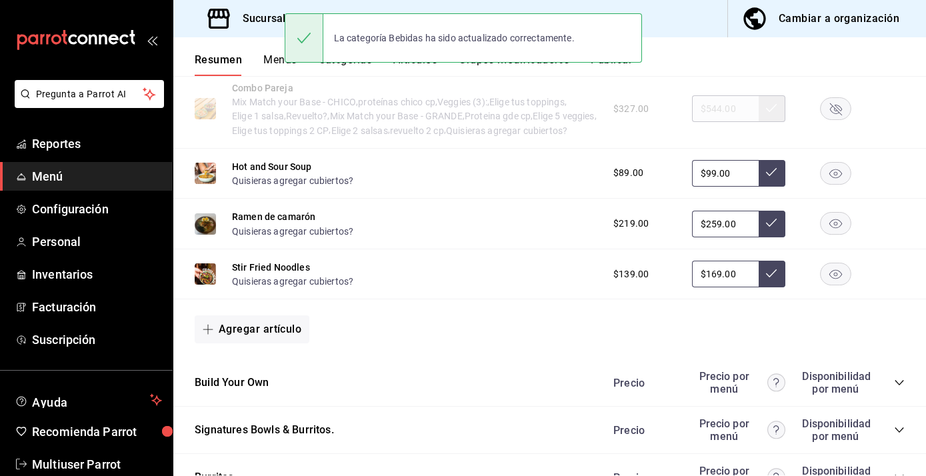
scroll to position [1331, 0]
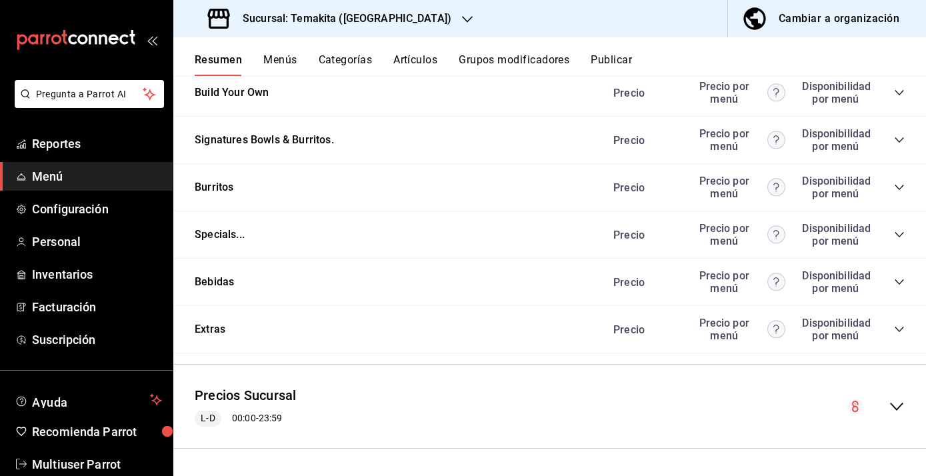
click at [905, 279] on div "Bebidas Precio Precio por menú Disponibilidad por menú" at bounding box center [549, 282] width 753 height 47
click at [902, 281] on icon "collapse-category-row" at bounding box center [899, 281] width 9 height 5
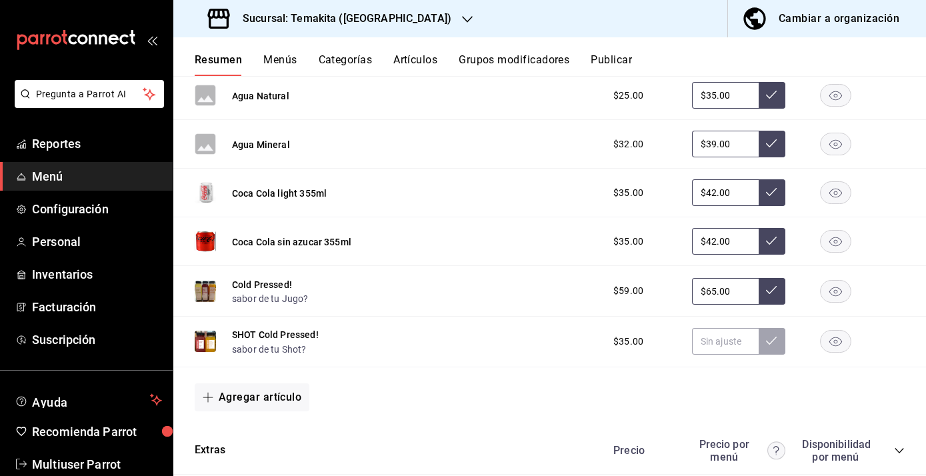
scroll to position [1702, 0]
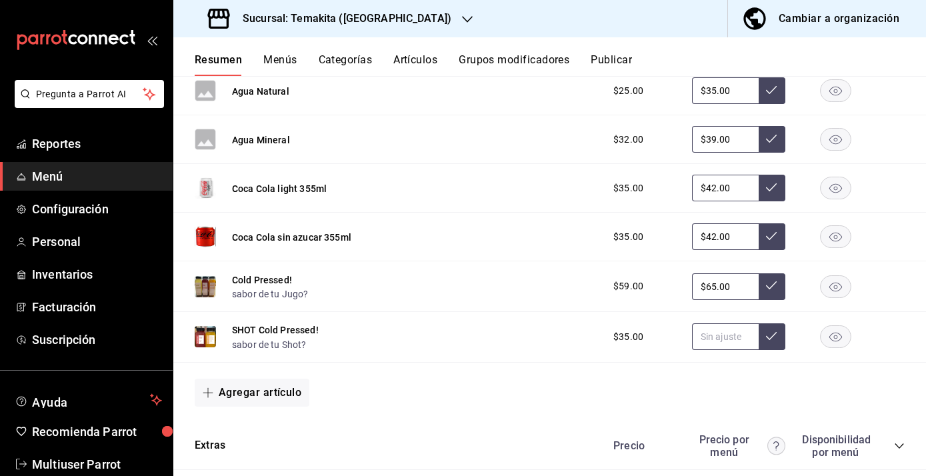
click at [723, 349] on input "text" at bounding box center [725, 336] width 67 height 27
click at [763, 349] on button at bounding box center [772, 336] width 27 height 27
